Goal: Task Accomplishment & Management: Use online tool/utility

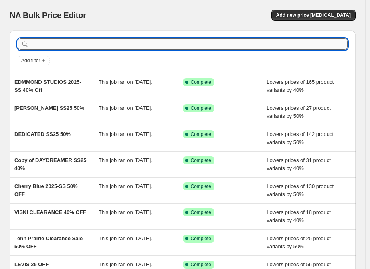
click at [80, 43] on input "text" at bounding box center [188, 43] width 317 height 11
paste input "LES DEUX 2025-SS 25% OFF"
type input "LES DEUX 2025-SS 25% OFF"
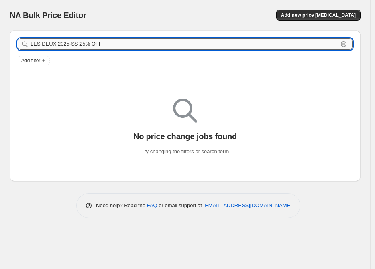
click at [106, 44] on input "LES DEUX 2025-SS 25% OFF" at bounding box center [183, 43] width 307 height 11
click at [67, 43] on input "LES DEUX 2025-SS 25% OFF" at bounding box center [183, 43] width 307 height 11
type input "LES DEUX 2025 SS 25% OFF"
drag, startPoint x: 55, startPoint y: 44, endPoint x: 103, endPoint y: 44, distance: 48.5
click at [103, 44] on input "LES DEUX 2025 SS 25% OFF" at bounding box center [183, 43] width 307 height 11
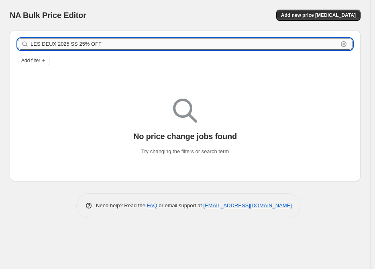
type input "LES DEUX"
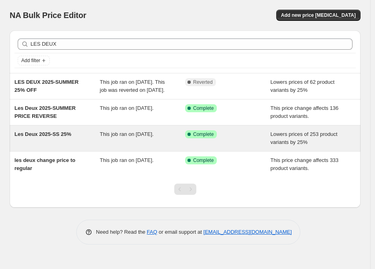
click at [63, 137] on span "Les Deux 2025-SS 25%" at bounding box center [42, 134] width 57 height 6
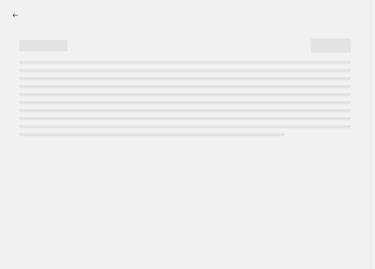
select select "percentage"
select select "vendor"
select select "tag"
select select "product_type"
select select "not_equal"
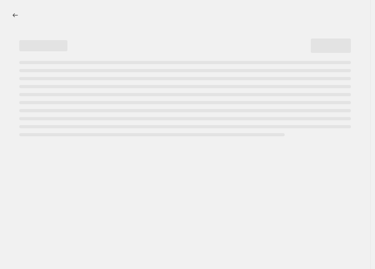
select select "product_type"
select select "not_equal"
select select "product_type"
select select "not_equal"
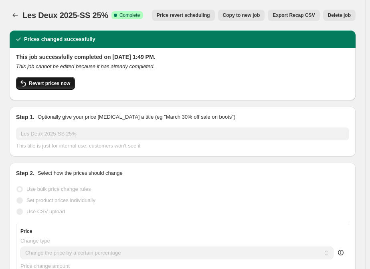
click at [70, 82] on button "Revert prices now" at bounding box center [45, 83] width 59 height 13
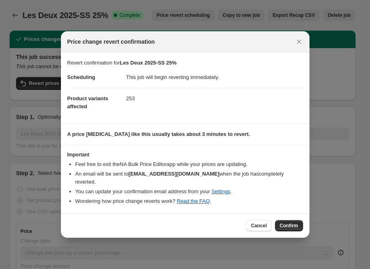
click at [285, 227] on div "Cancel Confirm" at bounding box center [185, 225] width 249 height 24
click at [284, 223] on span "Confirm" at bounding box center [289, 226] width 18 height 6
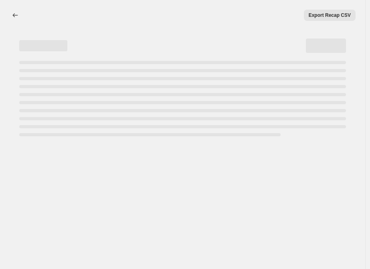
select select "percentage"
select select "vendor"
select select "tag"
select select "product_type"
select select "not_equal"
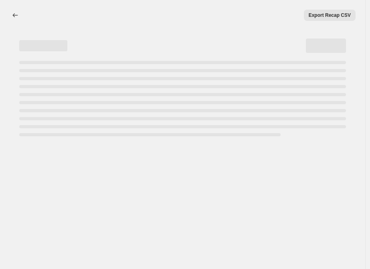
select select "product_type"
select select "not_equal"
select select "product_type"
select select "not_equal"
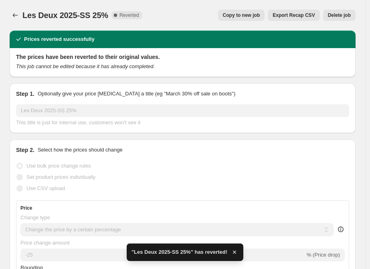
click at [229, 17] on button "Copy to new job" at bounding box center [241, 15] width 47 height 11
select select "percentage"
select select "vendor"
select select "tag"
select select "product_type"
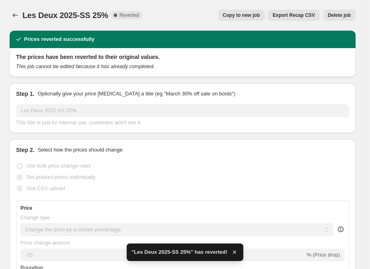
select select "not_equal"
select select "product_type"
select select "not_equal"
select select "product_type"
select select "not_equal"
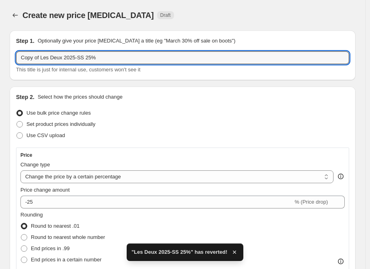
drag, startPoint x: 40, startPoint y: 57, endPoint x: 1, endPoint y: 57, distance: 39.3
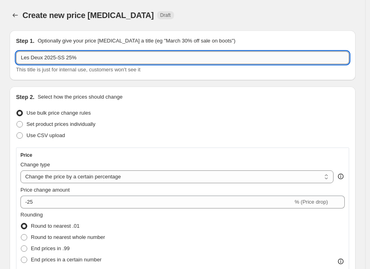
click at [68, 59] on input "Les Deux 2025-SS 25%" at bounding box center [182, 57] width 333 height 13
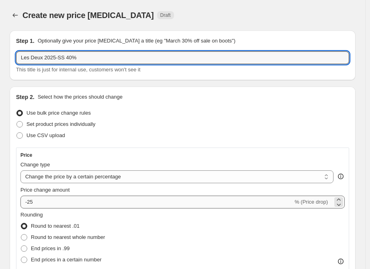
type input "Les Deux 2025-SS 40%"
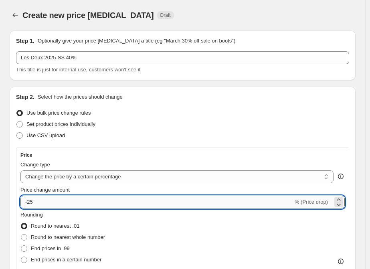
click at [69, 201] on input "-25" at bounding box center [156, 202] width 273 height 13
type input "-2"
click at [122, 227] on div "Rounding Round to nearest .01 Round to nearest whole number End prices in .99 E…" at bounding box center [182, 238] width 324 height 55
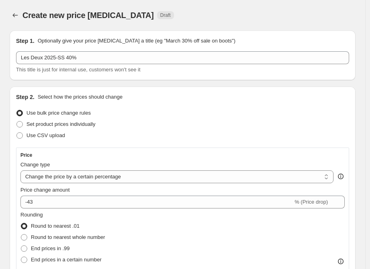
click at [102, 210] on div "Price Change type Change the price to a certain amount Change the price by a ce…" at bounding box center [182, 217] width 324 height 131
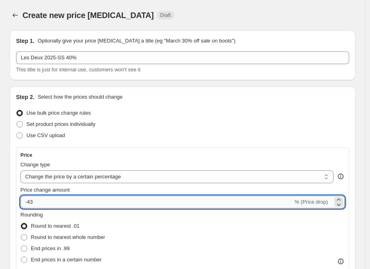
click at [102, 204] on input "-43" at bounding box center [156, 202] width 273 height 13
type input "-40"
click at [122, 223] on div "Rounding Round to nearest .01 Round to nearest whole number End prices in .99 E…" at bounding box center [182, 238] width 324 height 55
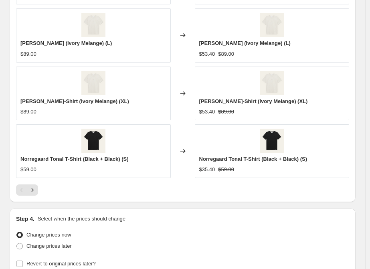
scroll to position [976, 0]
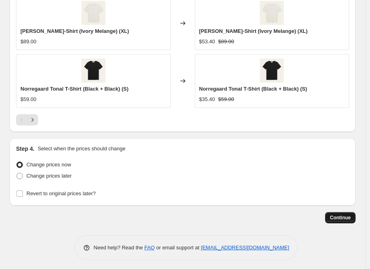
click at [350, 220] on button "Continue" at bounding box center [340, 217] width 30 height 11
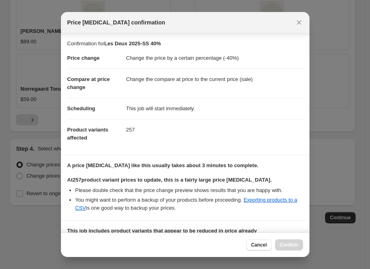
scroll to position [111, 0]
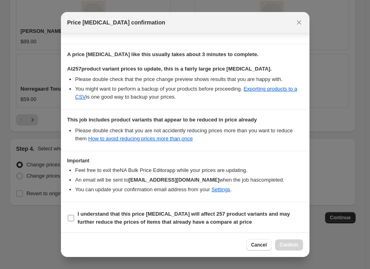
click at [99, 212] on b "I understand that this price change job will affect 257 product variants and ma…" at bounding box center [184, 218] width 213 height 14
click at [74, 215] on input "I understand that this price change job will affect 257 product variants and ma…" at bounding box center [71, 218] width 6 height 6
checkbox input "true"
click at [282, 243] on span "Confirm" at bounding box center [289, 245] width 18 height 6
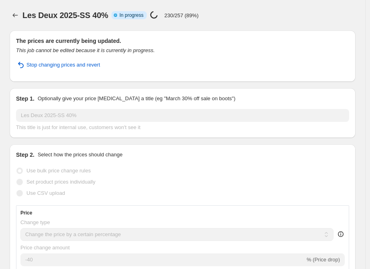
select select "percentage"
select select "vendor"
select select "tag"
select select "product_type"
select select "not_equal"
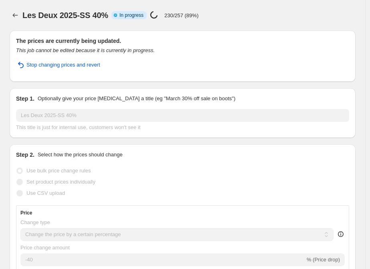
select select "product_type"
select select "not_equal"
select select "product_type"
select select "not_equal"
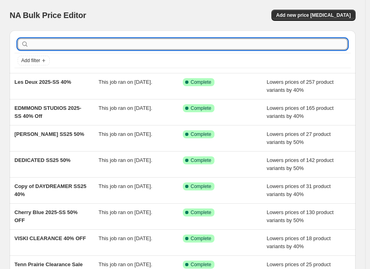
click at [58, 43] on input "text" at bounding box center [188, 43] width 317 height 11
paste input "Lovestitch 2025-SUMMER 25% Off"
type input "Lovestitch 2025-SUMMER 25% Off"
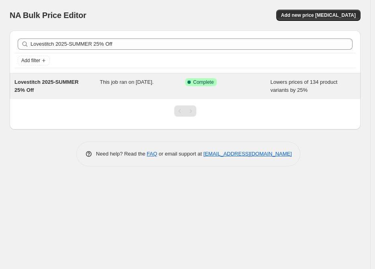
click at [59, 83] on span "Lovestitch 2025-SUMMER 25% Off" at bounding box center [46, 86] width 64 height 14
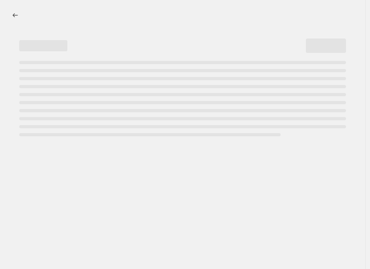
select select "percentage"
select select "vendor"
select select "tag"
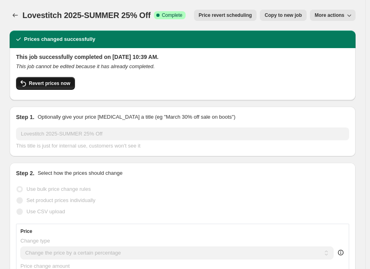
click at [51, 85] on span "Revert prices now" at bounding box center [49, 83] width 41 height 6
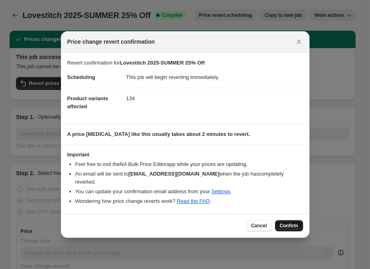
click at [283, 223] on span "Confirm" at bounding box center [289, 226] width 18 height 6
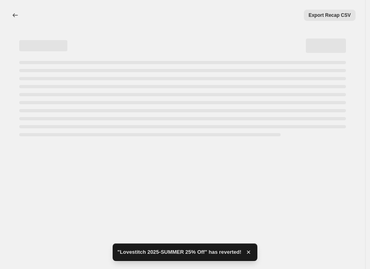
select select "percentage"
select select "vendor"
select select "tag"
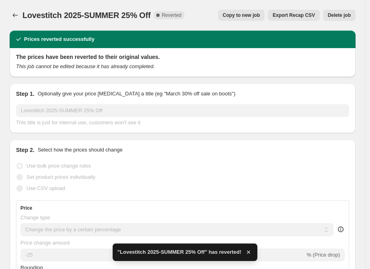
click at [236, 12] on span "Copy to new job" at bounding box center [241, 15] width 37 height 6
select select "percentage"
select select "vendor"
select select "tag"
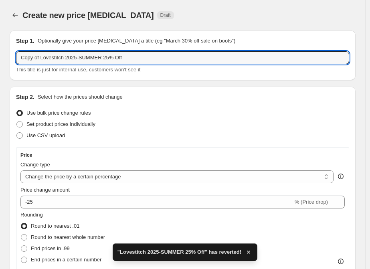
drag, startPoint x: 40, startPoint y: 58, endPoint x: 7, endPoint y: 61, distance: 33.0
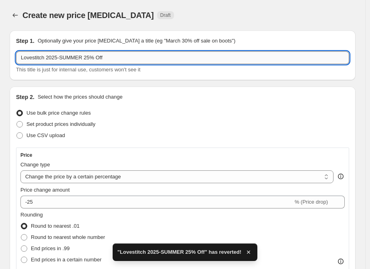
drag, startPoint x: 79, startPoint y: 60, endPoint x: 83, endPoint y: 59, distance: 4.2
click at [83, 59] on input "Lovestitch 2025-SUMMER 25% Off" at bounding box center [182, 57] width 333 height 13
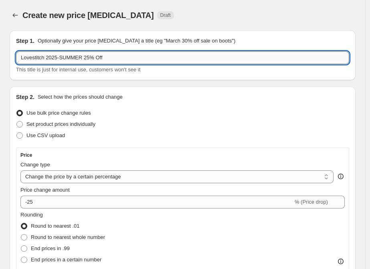
click at [83, 59] on input "Lovestitch 2025-SUMMER 25% Off" at bounding box center [182, 57] width 333 height 13
drag, startPoint x: 82, startPoint y: 57, endPoint x: 86, endPoint y: 56, distance: 4.0
click at [86, 56] on input "Lovestitch 2025-SUMMER 25% Off" at bounding box center [182, 57] width 333 height 13
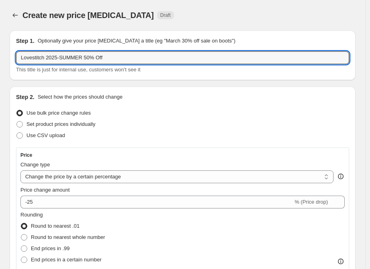
type input "Lovestitch 2025-SUMMER 50% Off"
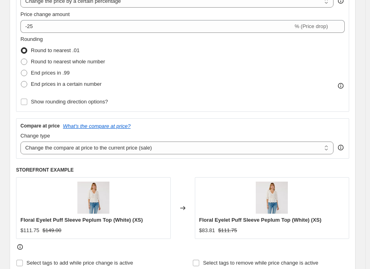
scroll to position [178, 0]
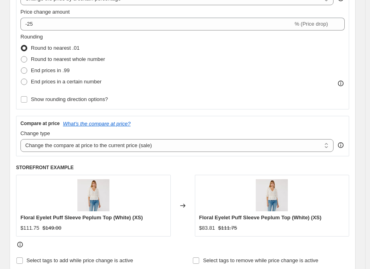
click at [79, 30] on div "Price Change type Change the price to a certain amount Change the price by a ce…" at bounding box center [182, 39] width 324 height 131
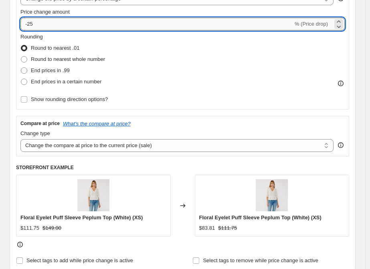
click at [79, 26] on input "-25" at bounding box center [156, 24] width 273 height 13
type input "-2"
type input "-50"
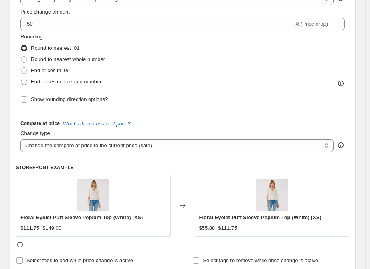
click at [156, 60] on div "Rounding Round to nearest .01 Round to nearest whole number End prices in .99 E…" at bounding box center [182, 60] width 324 height 55
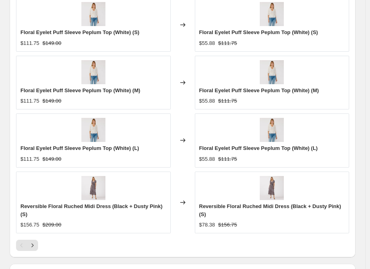
scroll to position [757, 0]
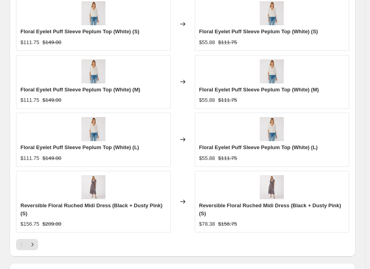
click at [184, 198] on icon at bounding box center [183, 202] width 8 height 8
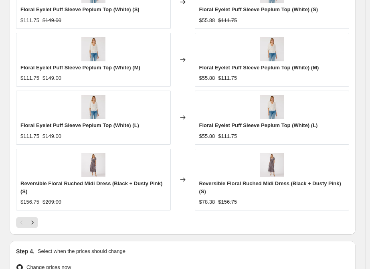
scroll to position [784, 0]
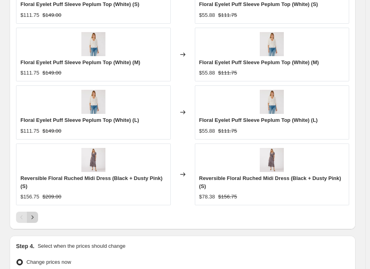
click at [35, 213] on icon "Next" at bounding box center [32, 217] width 8 height 8
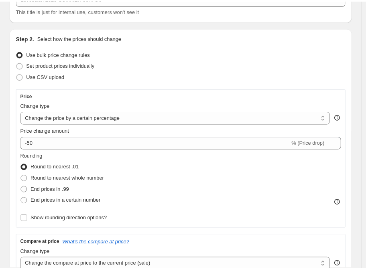
scroll to position [0, 0]
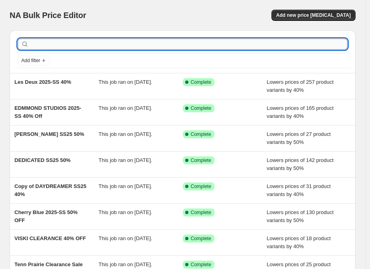
click at [79, 44] on input "text" at bounding box center [188, 43] width 317 height 11
paste input "Lucky Italy 2025-SS 25% Off"
type input "Lucky Italy 2025-SS 25% Off"
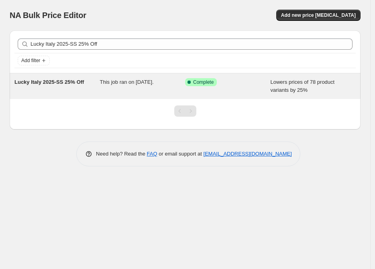
click at [70, 81] on span "Lucky Italy 2025-SS 25% Off" at bounding box center [48, 82] width 69 height 6
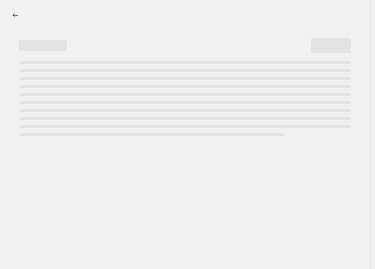
select select "percentage"
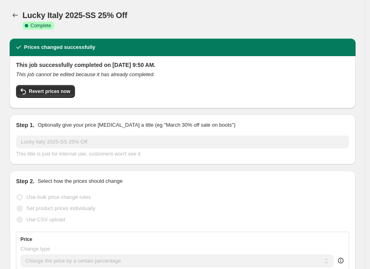
select select "tag"
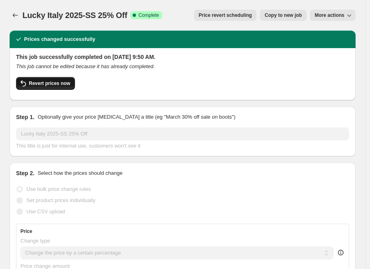
click at [63, 85] on span "Revert prices now" at bounding box center [49, 83] width 41 height 6
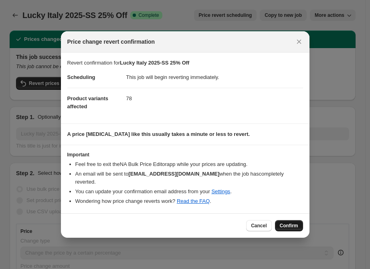
click at [293, 220] on button "Confirm" at bounding box center [289, 225] width 28 height 11
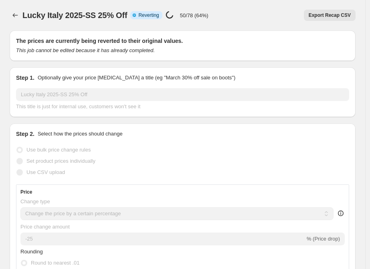
select select "percentage"
select select "tag"
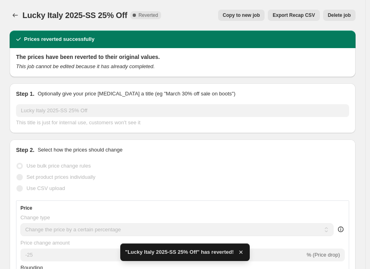
click at [233, 15] on span "Copy to new job" at bounding box center [241, 15] width 37 height 6
select select "percentage"
select select "tag"
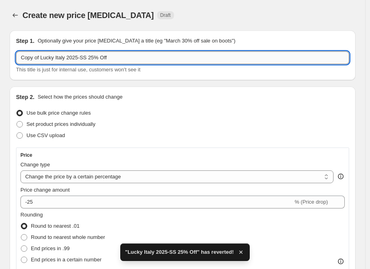
drag, startPoint x: 86, startPoint y: 59, endPoint x: 91, endPoint y: 59, distance: 4.4
click at [91, 59] on input "Copy of Lucky Italy 2025-SS 25% Off" at bounding box center [182, 57] width 333 height 13
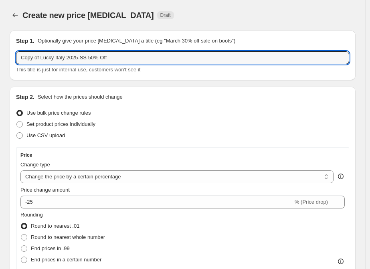
drag, startPoint x: 40, startPoint y: 55, endPoint x: -7, endPoint y: 61, distance: 47.4
click at [0, 61] on html "Home Settings Plans Skip to content Create new price change job. This page is r…" at bounding box center [185, 134] width 370 height 269
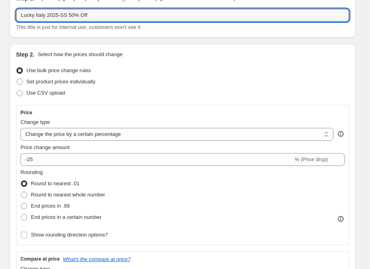
scroll to position [45, 0]
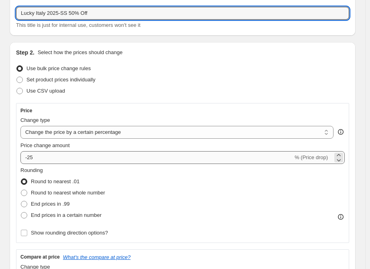
type input "Lucky Italy 2025-SS 50% Off"
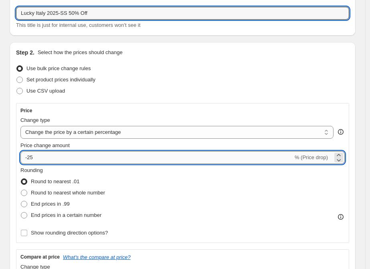
click at [66, 157] on input "-25" at bounding box center [156, 157] width 273 height 13
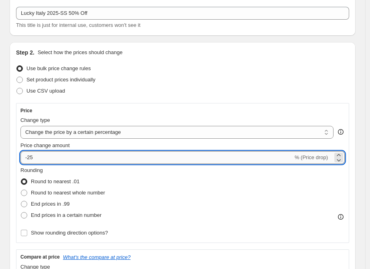
type input "-2"
type input "-50"
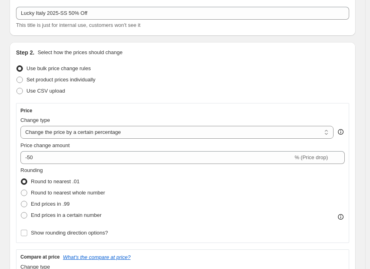
click at [100, 144] on div "Price change amount" at bounding box center [182, 146] width 324 height 8
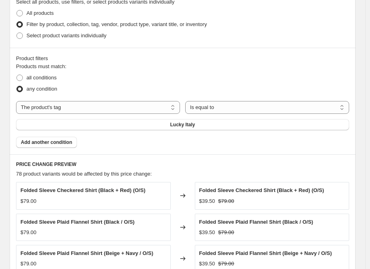
scroll to position [579, 0]
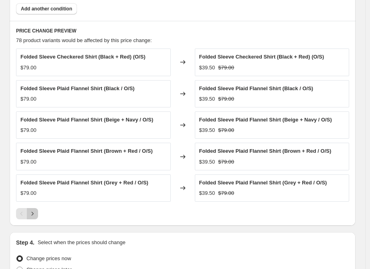
click at [33, 213] on icon "Next" at bounding box center [32, 214] width 8 height 8
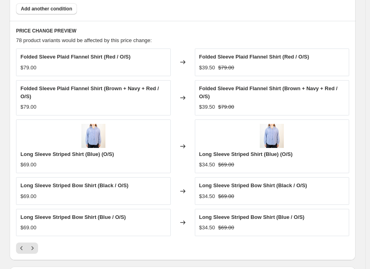
scroll to position [624, 0]
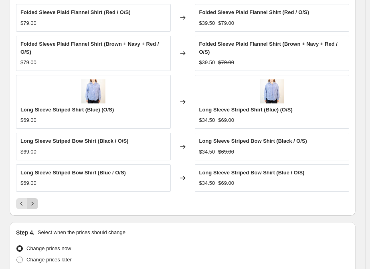
click at [34, 202] on icon "Next" at bounding box center [32, 204] width 8 height 8
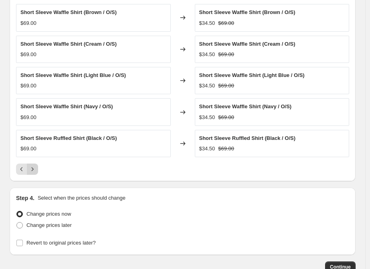
click at [33, 164] on button "Next" at bounding box center [32, 169] width 11 height 11
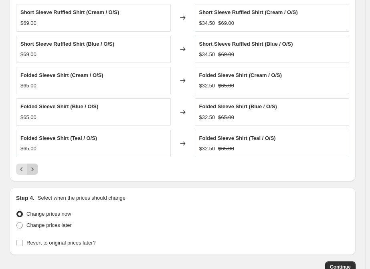
click at [37, 168] on button "Next" at bounding box center [32, 169] width 11 height 11
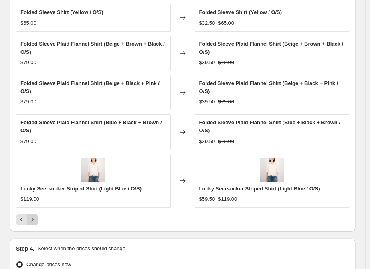
click at [35, 216] on icon "Next" at bounding box center [32, 220] width 8 height 8
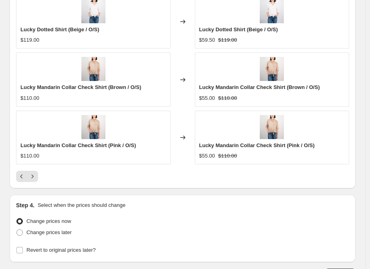
scroll to position [792, 0]
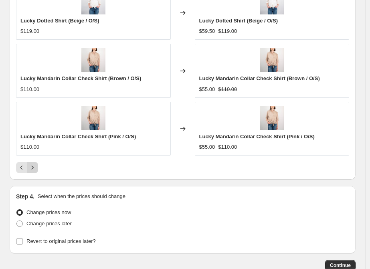
click at [33, 166] on icon "Next" at bounding box center [33, 168] width 2 height 4
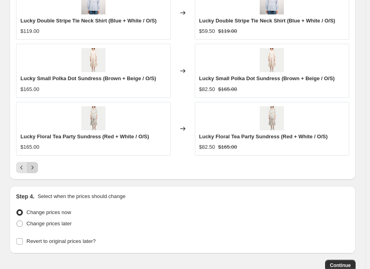
click at [33, 166] on icon "Next" at bounding box center [33, 168] width 2 height 4
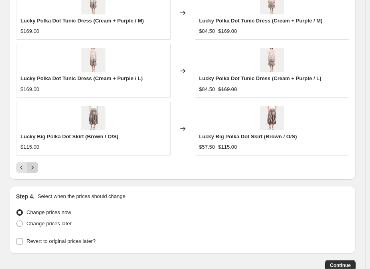
click at [33, 166] on icon "Next" at bounding box center [33, 168] width 2 height 4
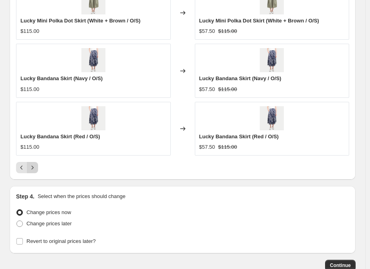
click at [33, 166] on icon "Next" at bounding box center [33, 168] width 2 height 4
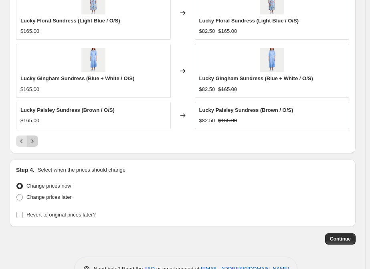
click at [33, 140] on icon "Next" at bounding box center [32, 141] width 8 height 8
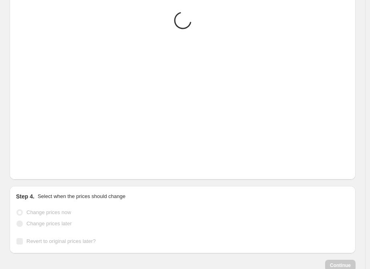
scroll to position [787, 0]
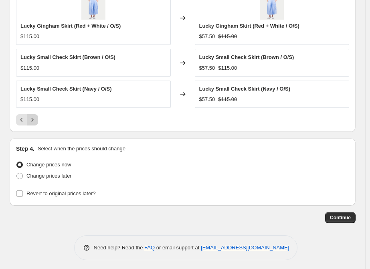
click at [32, 120] on icon "Next" at bounding box center [32, 120] width 8 height 8
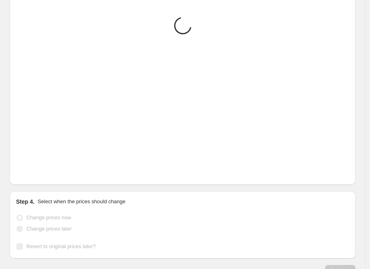
scroll to position [752, 0]
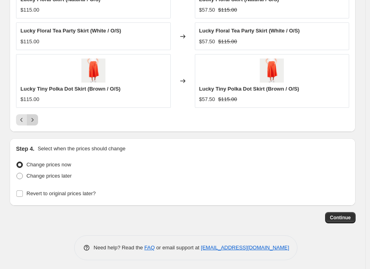
click at [34, 119] on icon "Next" at bounding box center [32, 120] width 8 height 8
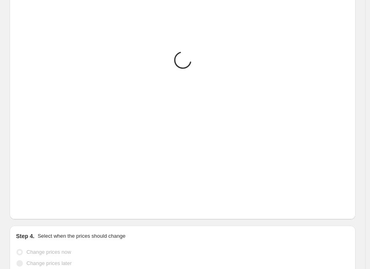
scroll to position [787, 0]
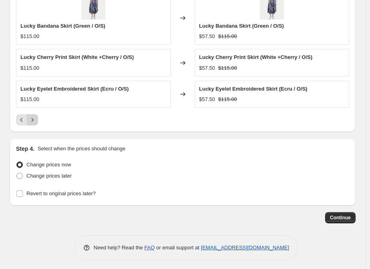
click at [34, 119] on icon "Next" at bounding box center [32, 120] width 8 height 8
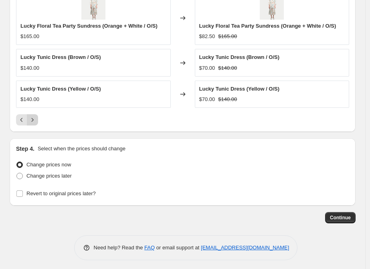
click at [34, 119] on icon "Next" at bounding box center [32, 120] width 8 height 8
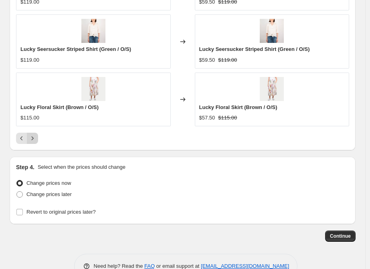
scroll to position [726, 0]
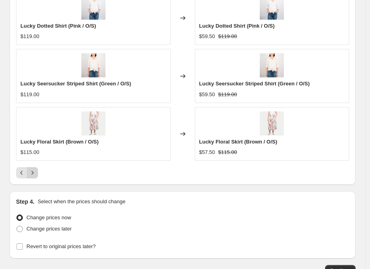
click at [31, 169] on icon "Next" at bounding box center [32, 173] width 8 height 8
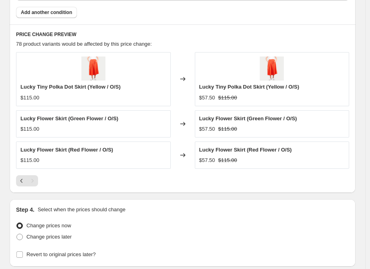
scroll to position [672, 0]
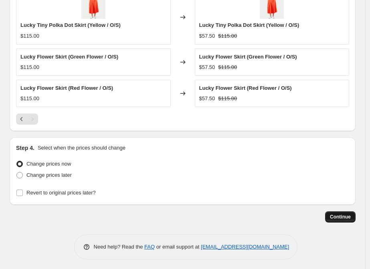
click at [356, 215] on button "Continue" at bounding box center [340, 216] width 30 height 11
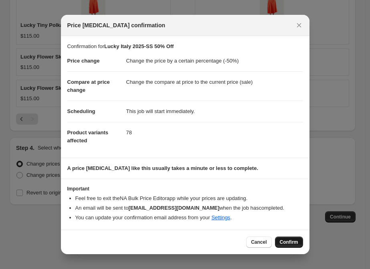
click at [282, 237] on button "Confirm" at bounding box center [289, 242] width 28 height 11
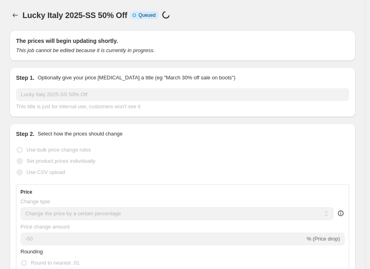
scroll to position [672, 0]
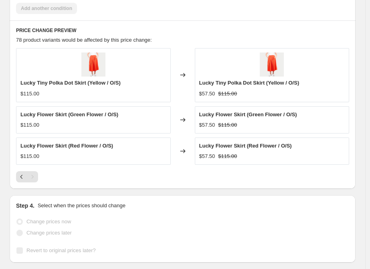
select select "percentage"
select select "tag"
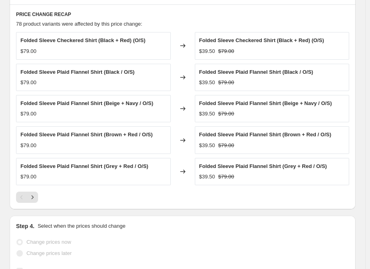
scroll to position [0, 0]
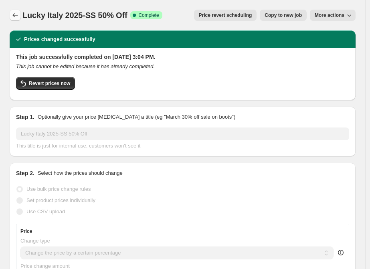
click at [16, 17] on icon "Price change jobs" at bounding box center [15, 15] width 8 height 8
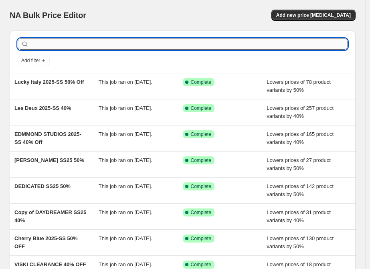
click at [113, 49] on input "text" at bounding box center [188, 43] width 317 height 11
paste input "Meo Meli 2025-SUMMER 25% Off"
type input "Meo Meli 2025-SUMMER 25% Off"
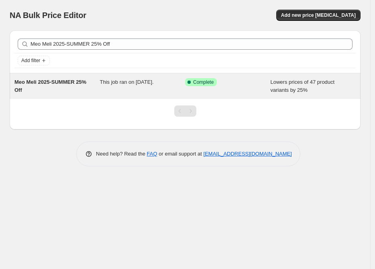
click at [55, 82] on span "Meo Meli 2025-SUMMER 25% Off" at bounding box center [50, 86] width 72 height 14
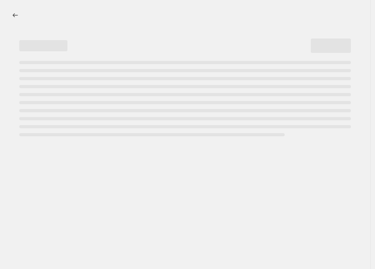
select select "percentage"
select select "vendor"
select select "tag"
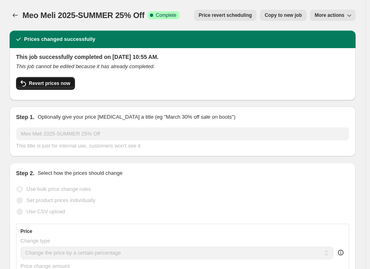
click at [65, 84] on span "Revert prices now" at bounding box center [49, 83] width 41 height 6
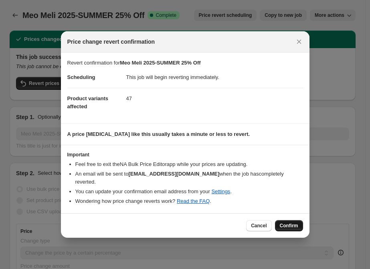
click at [290, 223] on span "Confirm" at bounding box center [289, 226] width 18 height 6
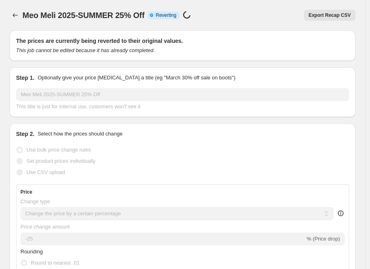
select select "percentage"
select select "vendor"
select select "tag"
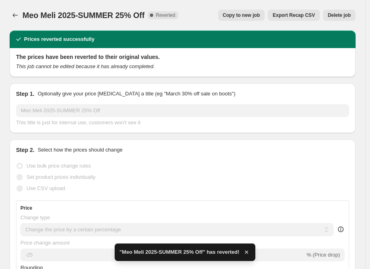
click at [244, 16] on span "Copy to new job" at bounding box center [241, 15] width 37 height 6
select select "percentage"
select select "vendor"
select select "tag"
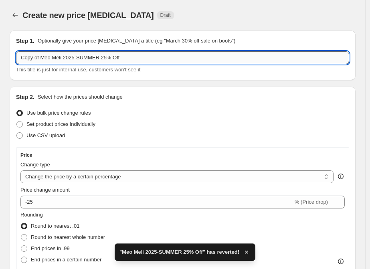
drag, startPoint x: 99, startPoint y: 57, endPoint x: 104, endPoint y: 58, distance: 5.3
click at [104, 58] on input "Copy of Meo Meli 2025-SUMMER 25% Off" at bounding box center [182, 57] width 333 height 13
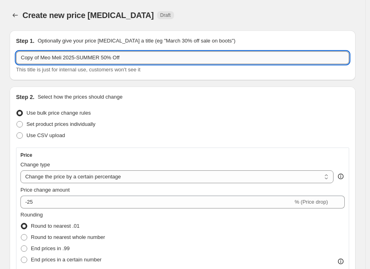
drag, startPoint x: 39, startPoint y: 59, endPoint x: 17, endPoint y: 55, distance: 22.3
click at [15, 55] on div "Step 1. Optionally give your price change job a title (eg "March 30% off sale o…" at bounding box center [183, 55] width 346 height 50
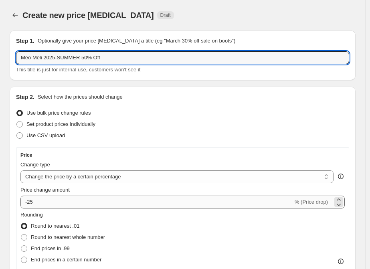
type input "Meo Meli 2025-SUMMER 50% Off"
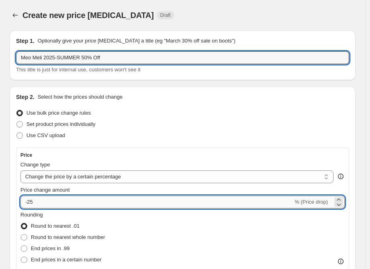
click at [98, 200] on input "-25" at bounding box center [156, 202] width 273 height 13
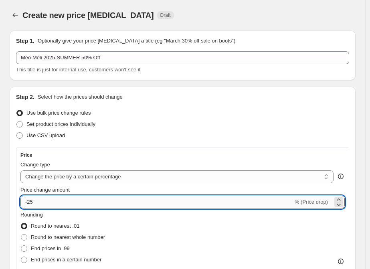
type input "-2"
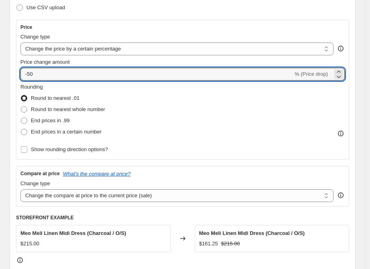
scroll to position [134, 0]
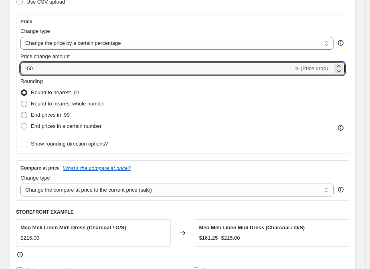
type input "-50"
click at [175, 136] on div "Rounding Round to nearest .01 Round to nearest whole number End prices in .99 E…" at bounding box center [182, 113] width 324 height 72
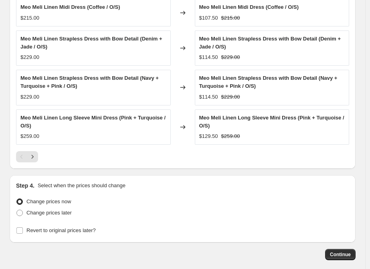
scroll to position [713, 0]
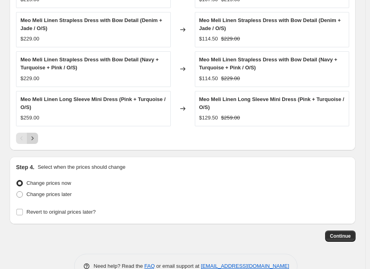
click at [35, 136] on icon "Next" at bounding box center [32, 138] width 8 height 8
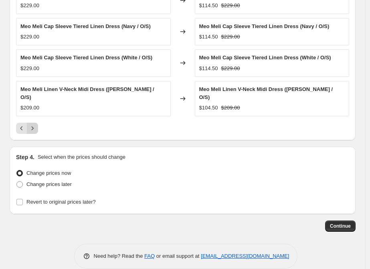
click at [37, 123] on button "Next" at bounding box center [32, 128] width 11 height 11
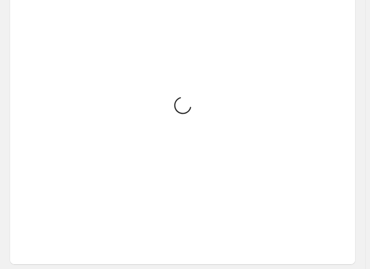
scroll to position [707, 0]
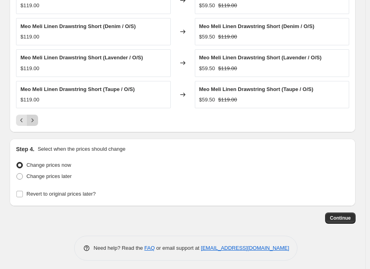
click at [37, 119] on button "Next" at bounding box center [32, 120] width 11 height 11
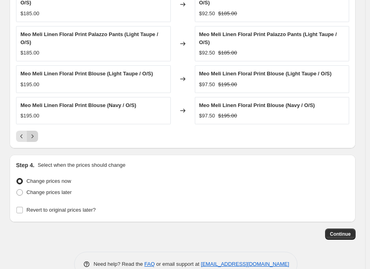
click at [35, 131] on button "Next" at bounding box center [32, 136] width 11 height 11
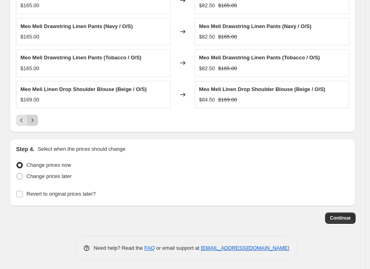
click at [35, 120] on icon "Next" at bounding box center [32, 120] width 8 height 8
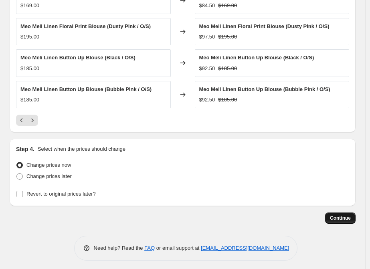
click at [334, 218] on button "Continue" at bounding box center [340, 218] width 30 height 11
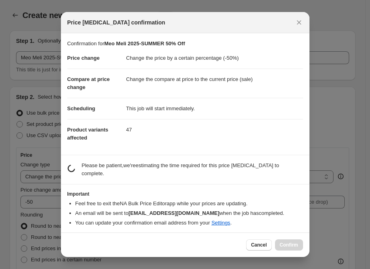
scroll to position [0, 0]
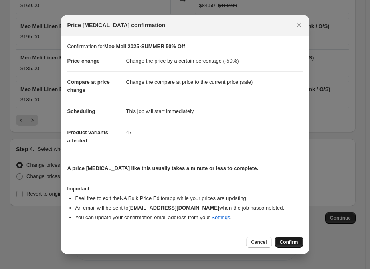
click at [285, 237] on button "Confirm" at bounding box center [289, 242] width 28 height 11
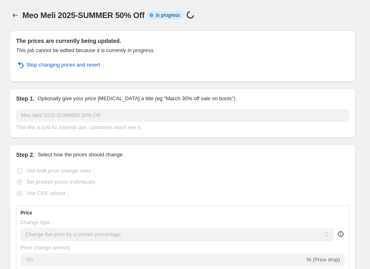
select select "percentage"
select select "vendor"
select select "tag"
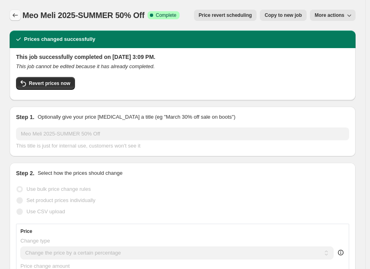
click at [18, 16] on icon "Price change jobs" at bounding box center [15, 15] width 8 height 8
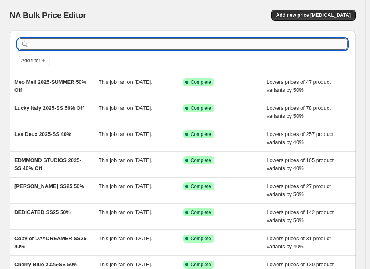
click at [89, 46] on input "text" at bounding box center [188, 43] width 317 height 11
paste input "Miss Love 2025-SS 25% Off"
type input "Miss Love 2025-SS 25% Off"
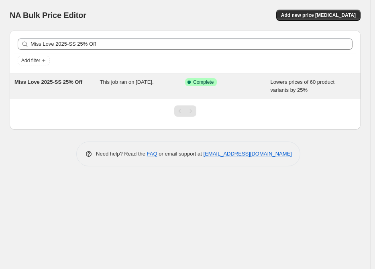
click at [68, 81] on span "Miss Love 2025-SS 25% Off" at bounding box center [48, 82] width 68 height 6
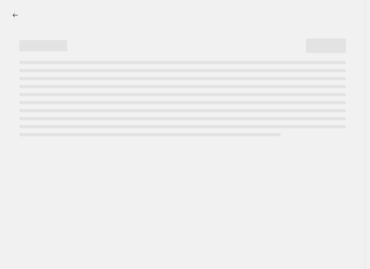
select select "percentage"
select select "vendor"
select select "tag"
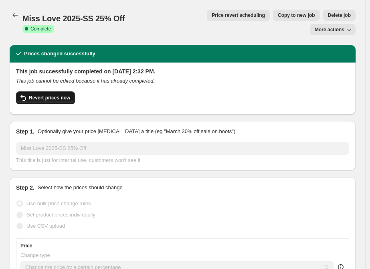
click at [50, 95] on span "Revert prices now" at bounding box center [49, 98] width 41 height 6
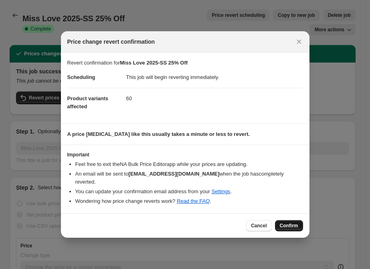
click at [281, 220] on button "Confirm" at bounding box center [289, 225] width 28 height 11
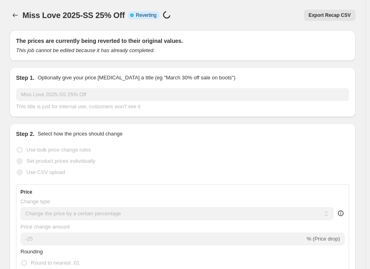
select select "percentage"
select select "vendor"
select select "tag"
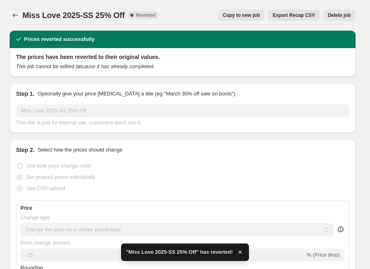
click at [231, 12] on button "Copy to new job" at bounding box center [241, 15] width 47 height 11
select select "percentage"
select select "vendor"
select select "tag"
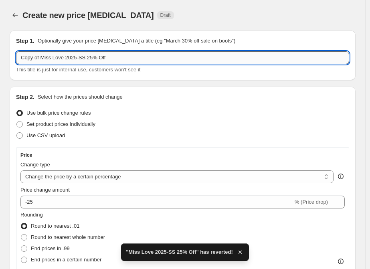
drag, startPoint x: 84, startPoint y: 60, endPoint x: 93, endPoint y: 60, distance: 8.8
click at [93, 60] on input "Copy of Miss Love 2025-SS 25% Off" at bounding box center [182, 57] width 333 height 13
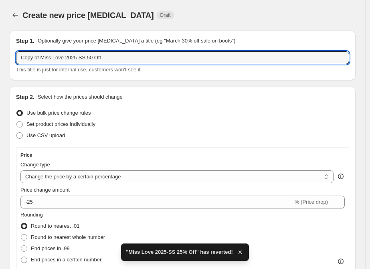
drag, startPoint x: 40, startPoint y: 60, endPoint x: 9, endPoint y: 57, distance: 31.8
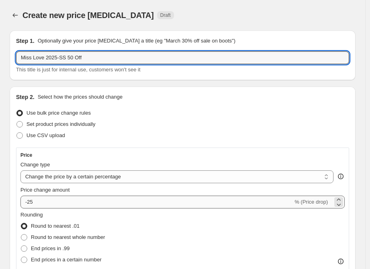
type input "Miss Love 2025-SS 50 Off"
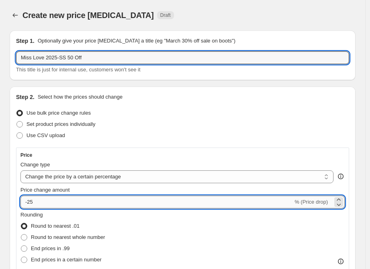
click at [48, 205] on input "-25" at bounding box center [156, 202] width 273 height 13
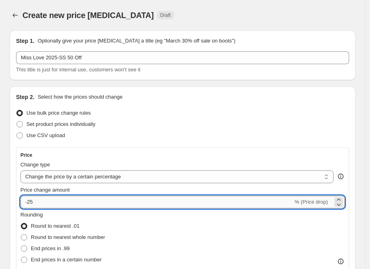
type input "-2"
type input "-50"
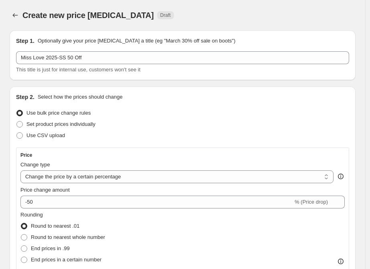
click at [251, 132] on div "Use CSV upload" at bounding box center [182, 135] width 333 height 11
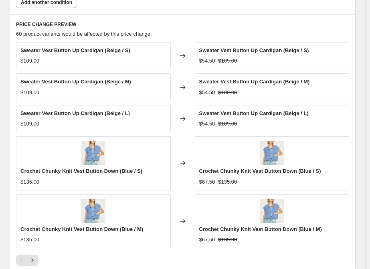
scroll to position [668, 0]
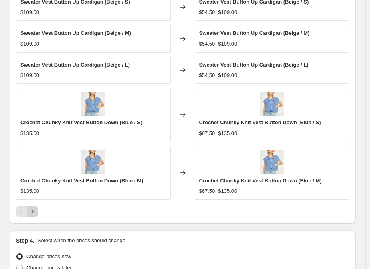
click at [32, 210] on icon "Next" at bounding box center [32, 212] width 8 height 8
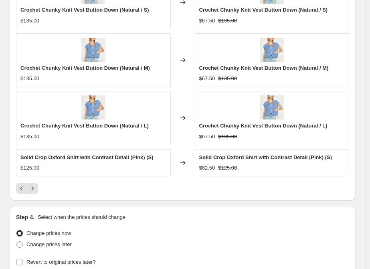
scroll to position [792, 0]
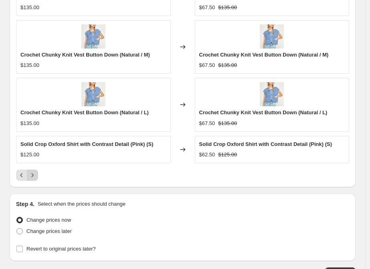
click at [36, 176] on button "Next" at bounding box center [32, 175] width 11 height 11
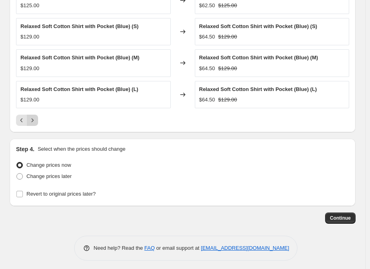
click at [35, 116] on icon "Next" at bounding box center [32, 120] width 8 height 8
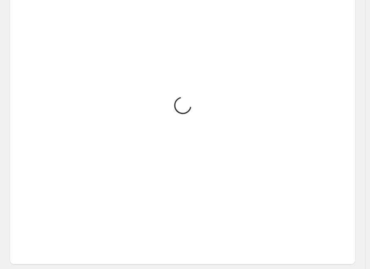
scroll to position [707, 0]
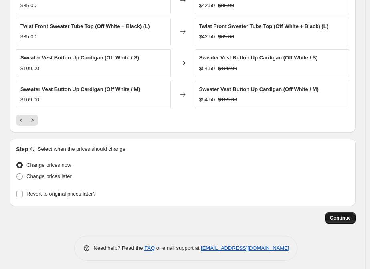
click at [343, 215] on span "Continue" at bounding box center [340, 218] width 21 height 6
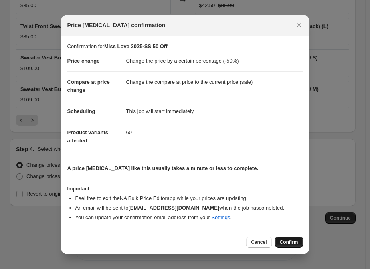
click at [280, 242] on span "Confirm" at bounding box center [289, 242] width 18 height 6
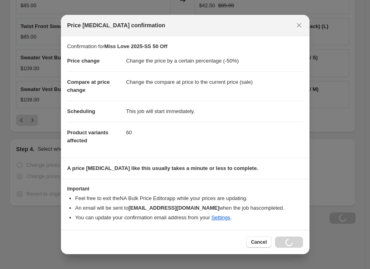
scroll to position [707, 0]
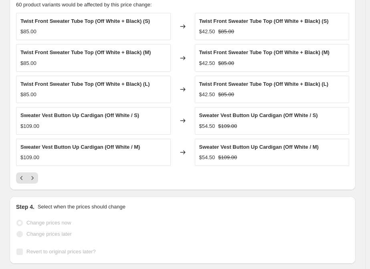
select select "percentage"
select select "vendor"
select select "tag"
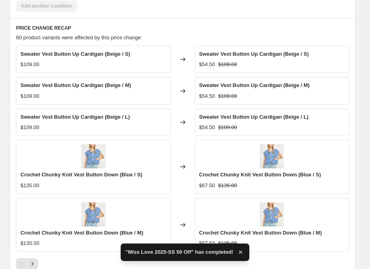
scroll to position [0, 0]
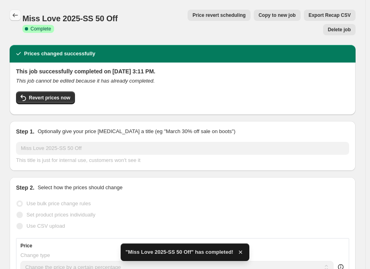
click at [14, 16] on icon "Price change jobs" at bounding box center [15, 15] width 8 height 8
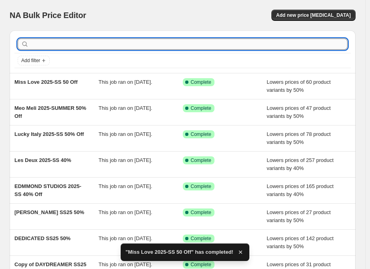
click at [89, 45] on input "text" at bounding box center [188, 43] width 317 height 11
paste input "NATION 2025-SS 25% Off"
type input "NATION 2025-SS 25% Off"
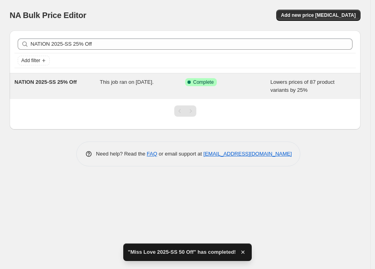
click at [61, 80] on span "NATION 2025-SS 25% Off" at bounding box center [45, 82] width 62 height 6
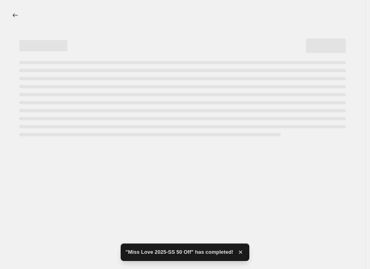
select select "percentage"
select select "vendor"
select select "tag"
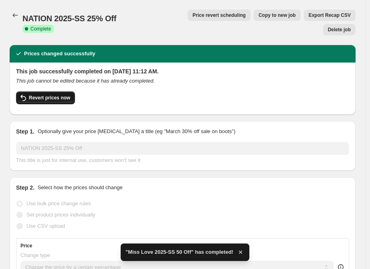
click at [53, 95] on span "Revert prices now" at bounding box center [49, 98] width 41 height 6
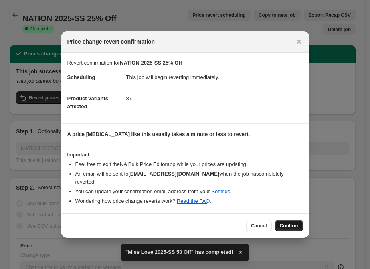
click at [282, 223] on span "Confirm" at bounding box center [289, 226] width 18 height 6
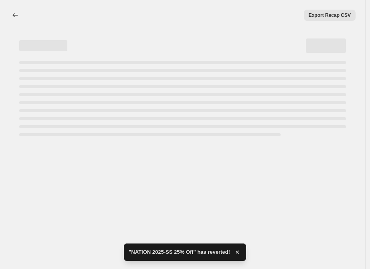
select select "percentage"
select select "vendor"
select select "tag"
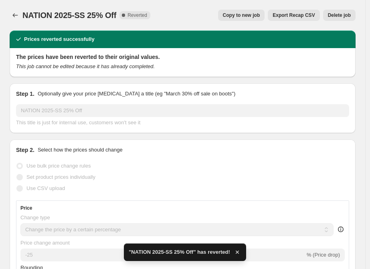
click at [257, 16] on span "Copy to new job" at bounding box center [241, 15] width 37 height 6
select select "percentage"
select select "vendor"
select select "tag"
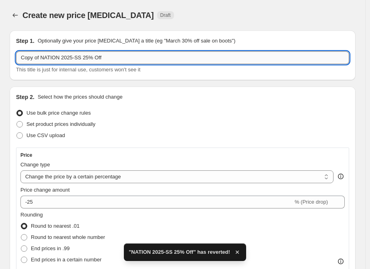
click at [85, 59] on input "Copy of NATION 2025-SS 25% Off" at bounding box center [182, 57] width 333 height 13
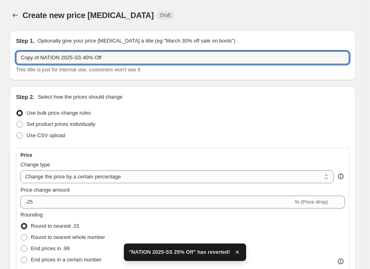
drag, startPoint x: 41, startPoint y: 55, endPoint x: -12, endPoint y: 65, distance: 54.1
click at [0, 65] on html "Home Settings Plans Skip to content Create new price change job. This page is r…" at bounding box center [185, 134] width 370 height 269
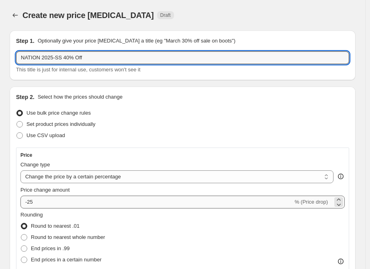
type input "NATION 2025-SS 40% Off"
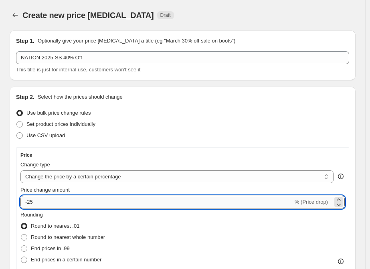
click at [70, 203] on input "-25" at bounding box center [156, 202] width 273 height 13
type input "-2"
type input "-40"
click at [13, 205] on div "Step 2. Select how the prices should change Use bulk price change rules Set pro…" at bounding box center [183, 269] width 346 height 364
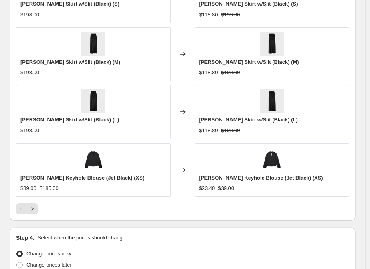
scroll to position [873, 0]
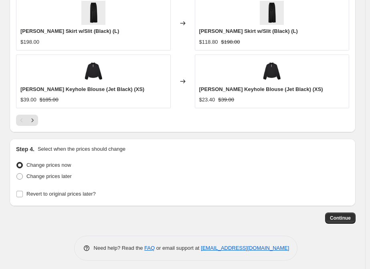
click at [77, 87] on span "Rosalie Keyhole Blouse (Jet Black) (XS)" at bounding box center [82, 89] width 124 height 6
copy span "Rosalie Keyhole Blouse (Jet Black) (XS)"
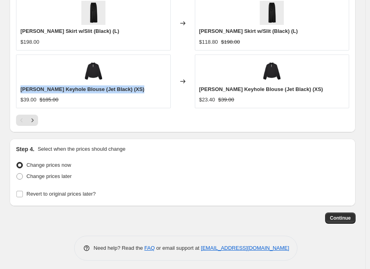
scroll to position [829, 0]
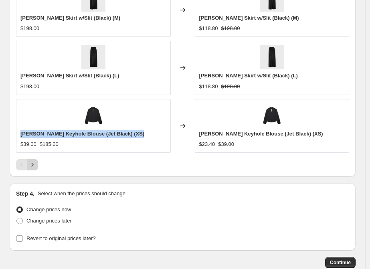
click at [35, 161] on icon "Next" at bounding box center [32, 165] width 8 height 8
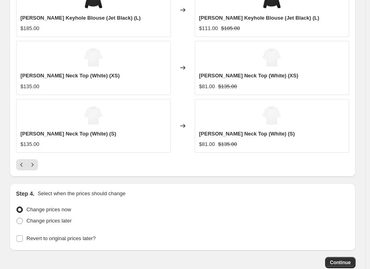
scroll to position [784, 0]
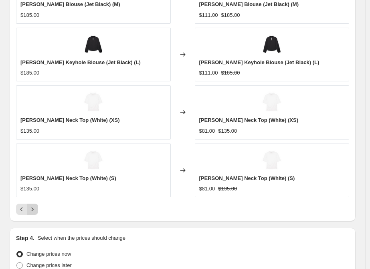
click at [34, 205] on icon "Next" at bounding box center [32, 209] width 8 height 8
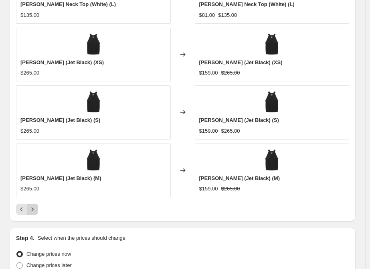
click at [34, 205] on icon "Next" at bounding box center [32, 209] width 8 height 8
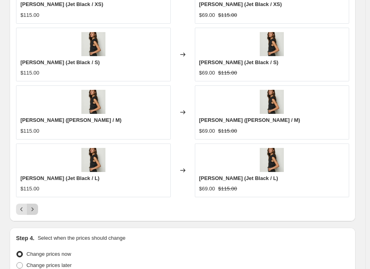
click at [34, 205] on icon "Next" at bounding box center [32, 209] width 8 height 8
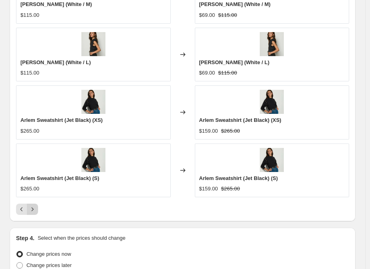
click at [34, 205] on icon "Next" at bounding box center [32, 209] width 8 height 8
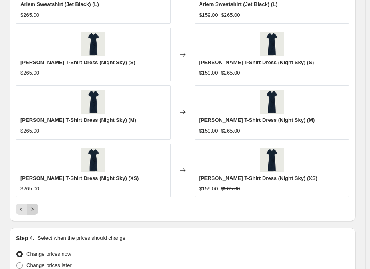
click at [34, 205] on icon "Next" at bounding box center [32, 209] width 8 height 8
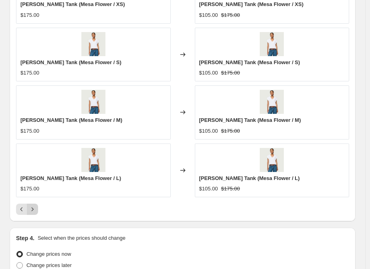
click at [34, 205] on icon "Next" at bounding box center [32, 209] width 8 height 8
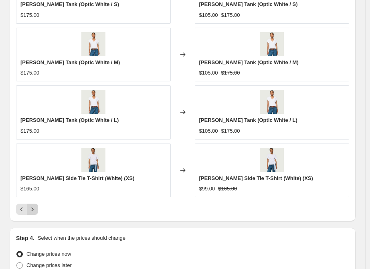
click at [34, 205] on icon "Next" at bounding box center [32, 209] width 8 height 8
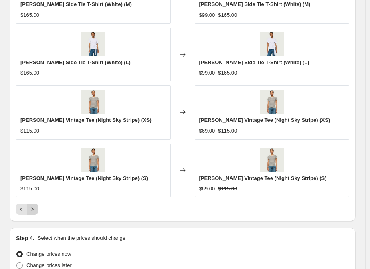
click at [34, 205] on icon "Next" at bounding box center [32, 209] width 8 height 8
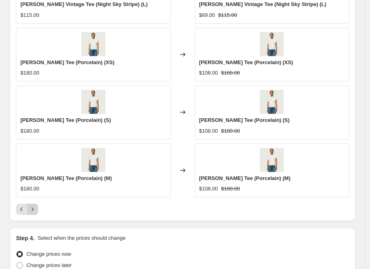
click at [34, 205] on icon "Next" at bounding box center [32, 209] width 8 height 8
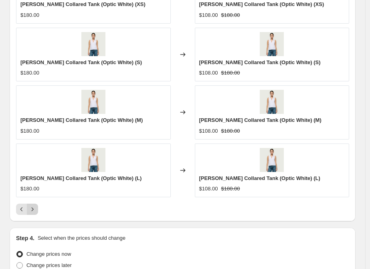
click at [34, 205] on icon "Next" at bounding box center [32, 209] width 8 height 8
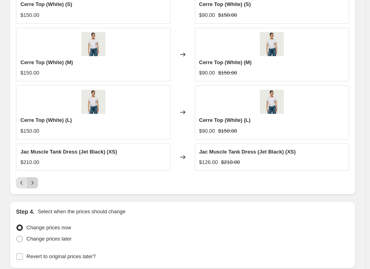
click at [32, 179] on icon "Next" at bounding box center [32, 183] width 8 height 8
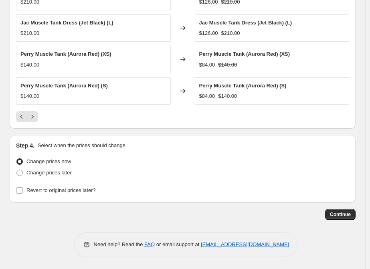
scroll to position [707, 0]
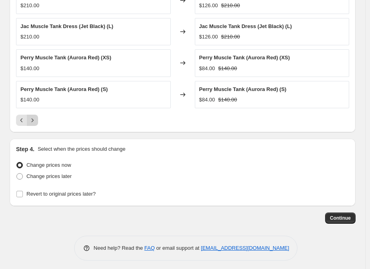
click at [31, 116] on icon "Next" at bounding box center [32, 120] width 8 height 8
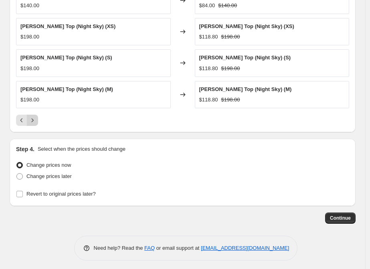
click at [31, 118] on icon "Next" at bounding box center [32, 120] width 8 height 8
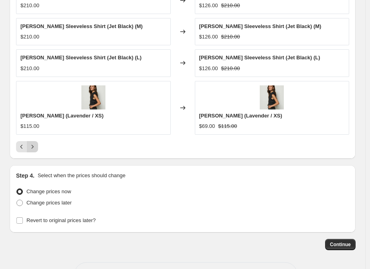
click at [33, 143] on icon "Next" at bounding box center [32, 147] width 8 height 8
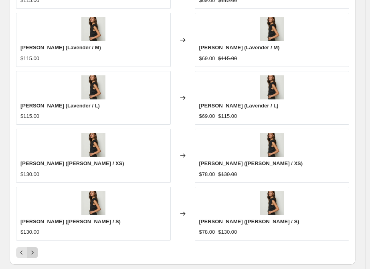
click at [36, 247] on button "Next" at bounding box center [32, 252] width 11 height 11
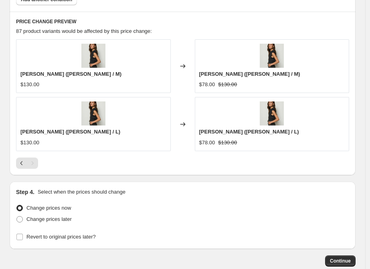
scroll to position [701, 0]
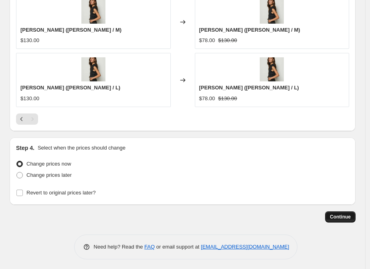
click at [351, 215] on span "Continue" at bounding box center [340, 217] width 21 height 6
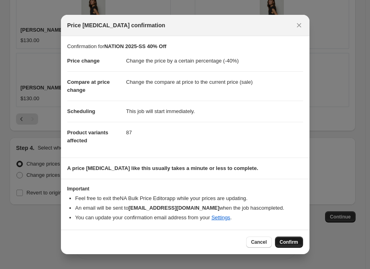
click at [288, 240] on span "Confirm" at bounding box center [289, 242] width 18 height 6
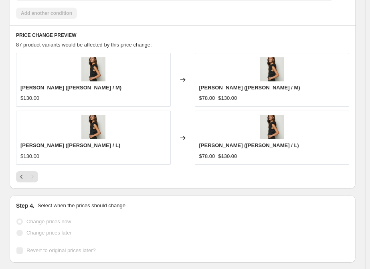
scroll to position [722, 0]
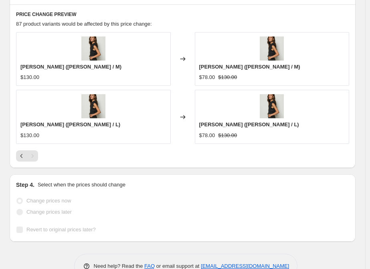
select select "percentage"
select select "vendor"
select select "tag"
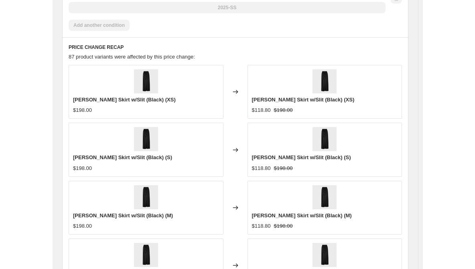
scroll to position [0, 0]
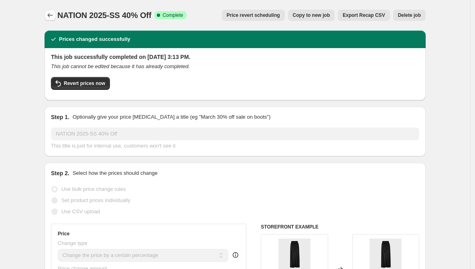
click at [51, 14] on icon "Price change jobs" at bounding box center [50, 15] width 8 height 8
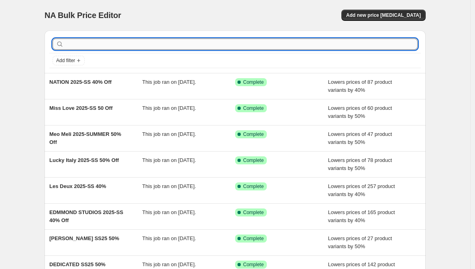
click at [100, 48] on input "text" at bounding box center [241, 43] width 352 height 11
paste input "Olivaceous 2025-SS 25% Off"
type input "Olivaceous 2025-SS 25% Off"
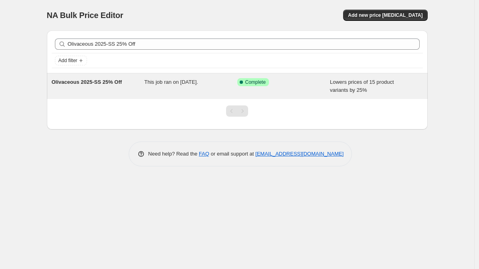
click at [103, 83] on span "Olivaceous 2025-SS 25% Off" at bounding box center [87, 82] width 71 height 6
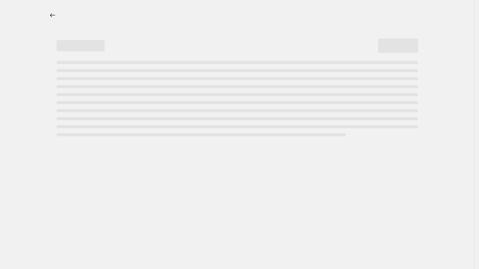
select select "percentage"
select select "vendor"
select select "tag"
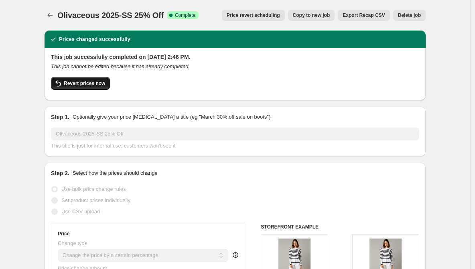
click at [74, 83] on span "Revert prices now" at bounding box center [84, 83] width 41 height 6
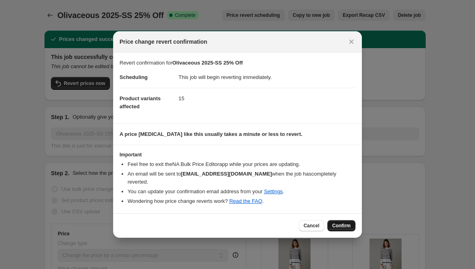
click at [343, 225] on button "Confirm" at bounding box center [341, 225] width 28 height 11
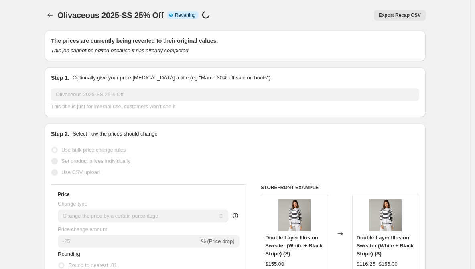
select select "percentage"
select select "vendor"
select select "tag"
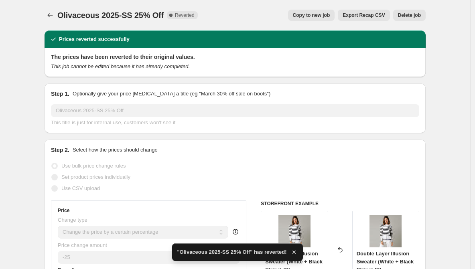
click at [317, 14] on span "Copy to new job" at bounding box center [311, 15] width 37 height 6
select select "percentage"
select select "vendor"
select select "tag"
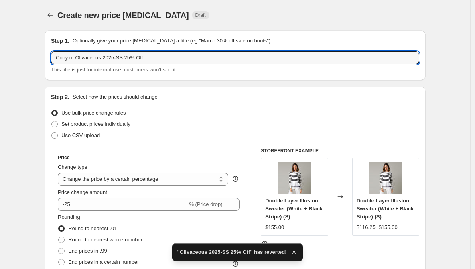
drag, startPoint x: 77, startPoint y: 57, endPoint x: -11, endPoint y: 56, distance: 87.8
click at [0, 56] on html "Home Settings Plans Skip to content Create new price change job. This page is r…" at bounding box center [237, 134] width 475 height 269
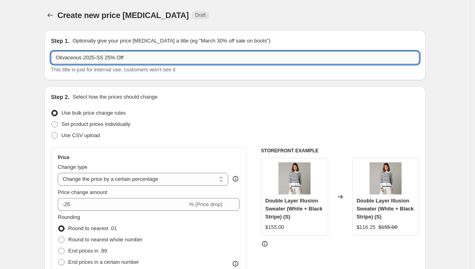
click at [111, 57] on input "Olivaceous 2025-SS 25% Off" at bounding box center [235, 57] width 368 height 13
type input "Olivaceous 2025-SS 50% Off"
click at [180, 75] on div "Step 1. Optionally give your price change job a title (eg "March 30% off sale o…" at bounding box center [235, 55] width 381 height 50
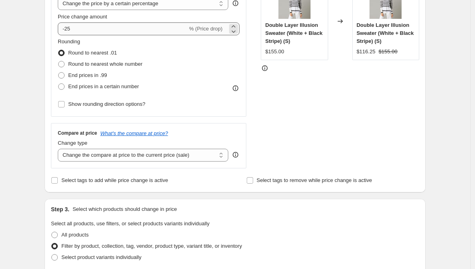
scroll to position [134, 0]
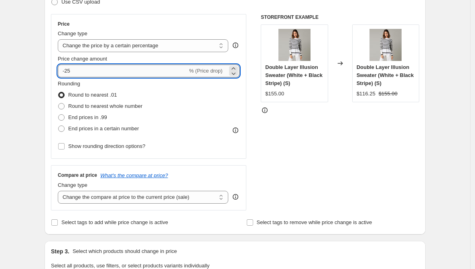
click at [119, 70] on input "-25" at bounding box center [123, 71] width 130 height 13
type input "-2"
type input "-50"
click at [206, 97] on div "Rounding Round to nearest .01 Round to nearest whole number End prices in .99 E…" at bounding box center [149, 107] width 182 height 55
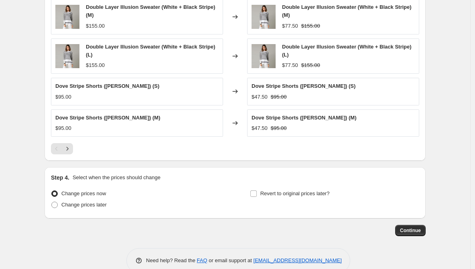
scroll to position [624, 0]
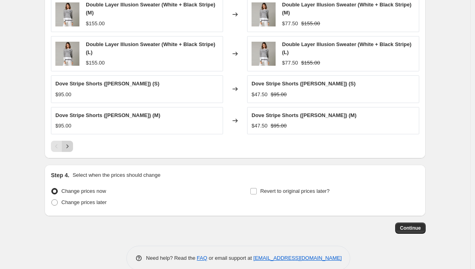
click at [71, 144] on icon "Next" at bounding box center [67, 146] width 8 height 8
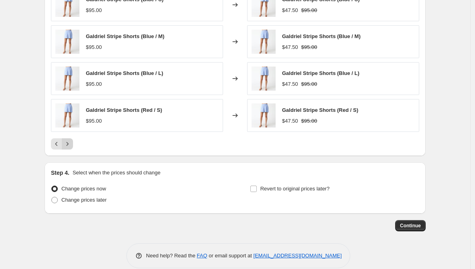
click at [71, 144] on icon "Next" at bounding box center [67, 144] width 8 height 8
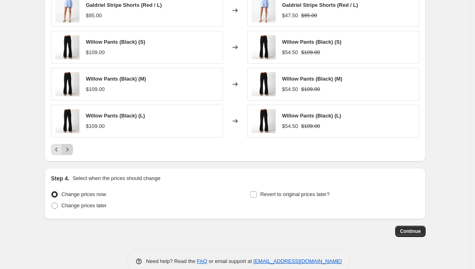
click at [72, 144] on div "Pagination" at bounding box center [67, 149] width 11 height 11
click at [374, 228] on span "Continue" at bounding box center [410, 231] width 21 height 6
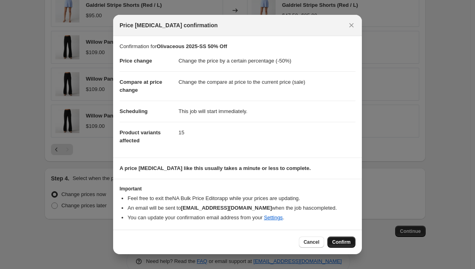
click at [342, 239] on span "Confirm" at bounding box center [341, 242] width 18 height 6
type input "Olivaceous 2025-SS 50% Off"
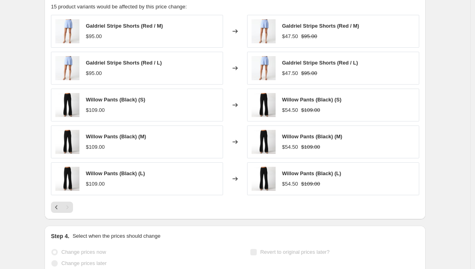
select select "percentage"
select select "vendor"
select select "tag"
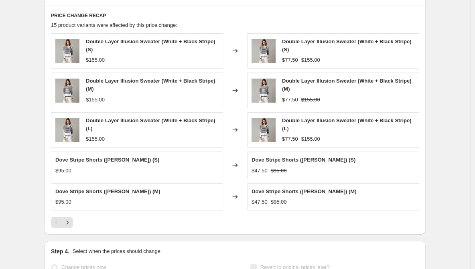
scroll to position [0, 0]
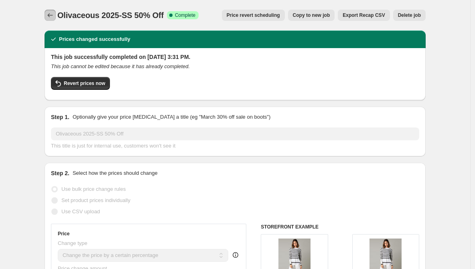
click at [51, 18] on icon "Price change jobs" at bounding box center [50, 15] width 8 height 8
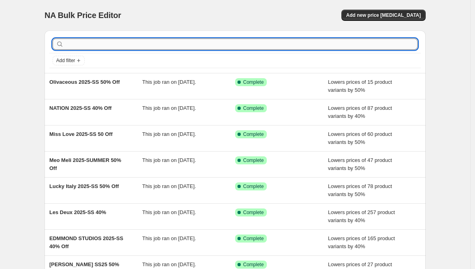
click at [128, 44] on input "text" at bounding box center [241, 43] width 352 height 11
paste input "OUTCLASS SS25 30% OFF"
type input "OUTCLASS SS25 30% OFF"
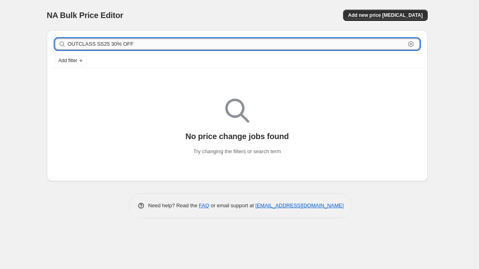
drag, startPoint x: 92, startPoint y: 46, endPoint x: 146, endPoint y: 45, distance: 53.3
click at [146, 45] on input "OUTCLASS SS25 30% OFF" at bounding box center [237, 43] width 338 height 11
type input "OUTCLASS"
drag, startPoint x: 146, startPoint y: 45, endPoint x: 49, endPoint y: 36, distance: 97.8
click at [48, 36] on div "OUTCLASS Clear Add filter" at bounding box center [237, 51] width 381 height 43
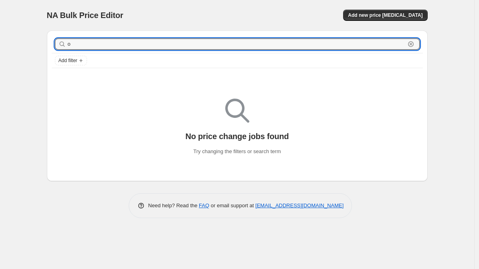
type input "ou"
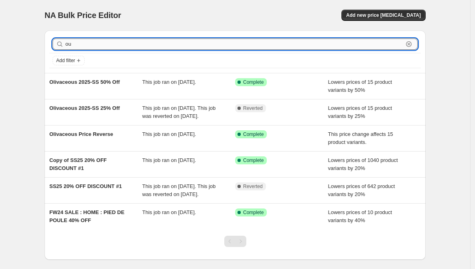
click at [83, 40] on input "ou" at bounding box center [234, 43] width 338 height 11
type input "outcl"
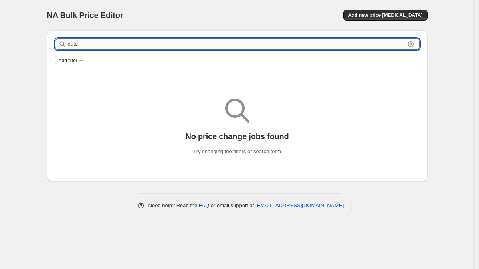
click at [87, 46] on input "outcl" at bounding box center [237, 43] width 338 height 11
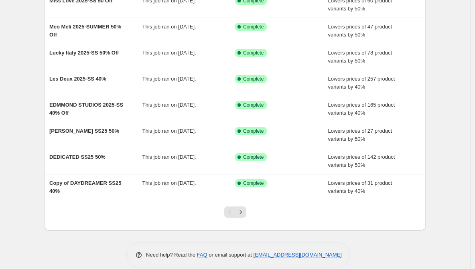
scroll to position [141, 0]
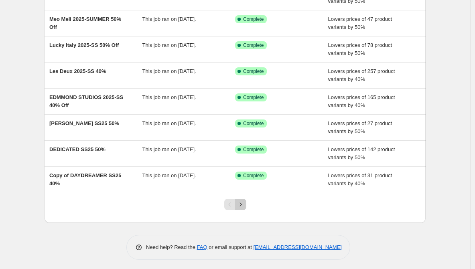
click at [244, 203] on icon "Next" at bounding box center [241, 204] width 8 height 8
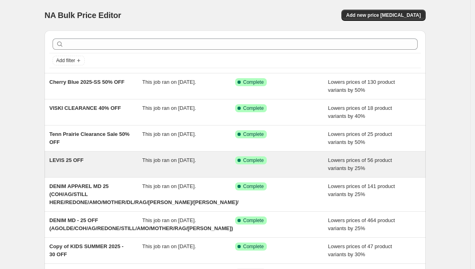
scroll to position [134, 0]
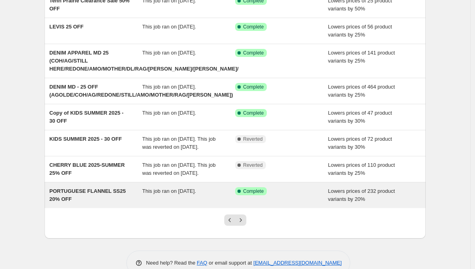
click at [118, 189] on span "PORTUGUESE FLANNEL SS25 20% OFF" at bounding box center [87, 195] width 76 height 14
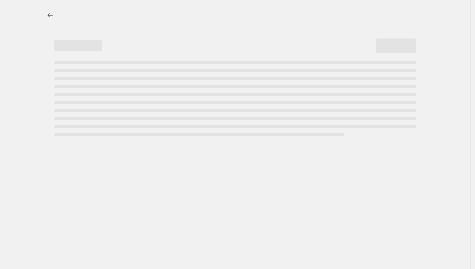
select select "percentage"
select select "vendor"
select select "tag"
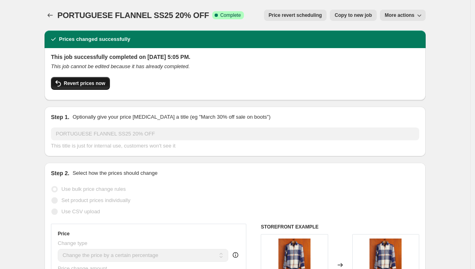
click at [99, 85] on span "Revert prices now" at bounding box center [84, 83] width 41 height 6
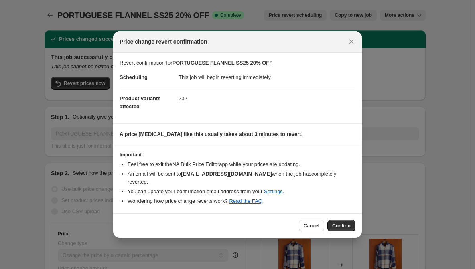
click at [342, 229] on div "Cancel Confirm" at bounding box center [237, 225] width 249 height 24
click at [347, 224] on span "Confirm" at bounding box center [341, 226] width 18 height 6
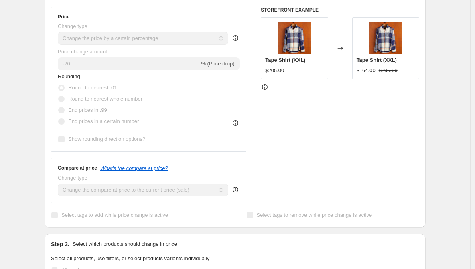
scroll to position [178, 0]
select select "percentage"
select select "vendor"
select select "tag"
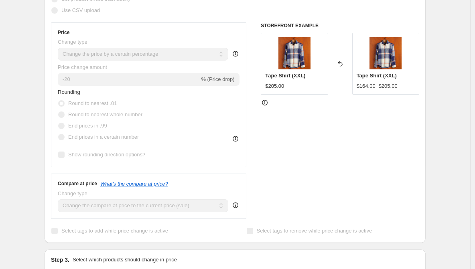
scroll to position [0, 0]
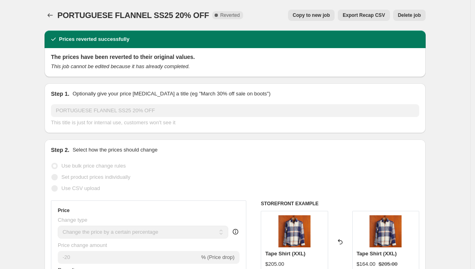
click at [324, 10] on button "Copy to new job" at bounding box center [311, 15] width 47 height 11
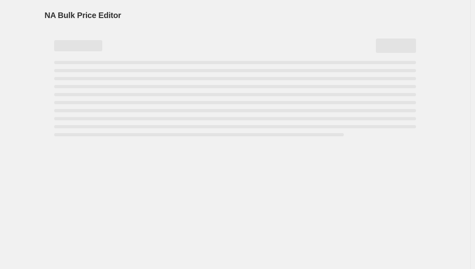
select select "percentage"
select select "vendor"
select select "tag"
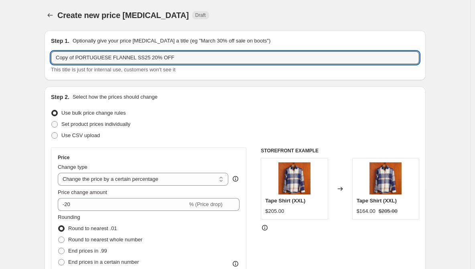
drag, startPoint x: 77, startPoint y: 58, endPoint x: 47, endPoint y: 59, distance: 30.5
click at [47, 59] on div "Step 1. Optionally give your price change job a title (eg "March 30% off sale o…" at bounding box center [235, 55] width 381 height 50
click at [130, 56] on input "PORTUGUESE FLANNEL SS25 20% OFF" at bounding box center [235, 57] width 368 height 13
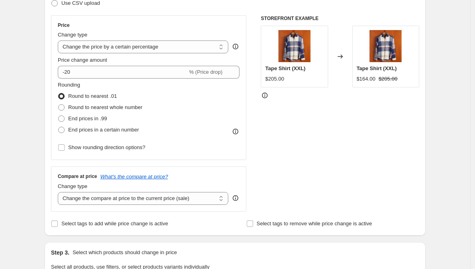
scroll to position [134, 0]
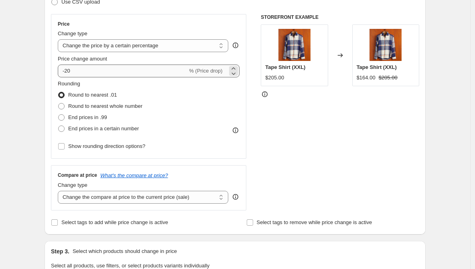
type input "PORTUGUESE FLANNEL SS25 40% OFF"
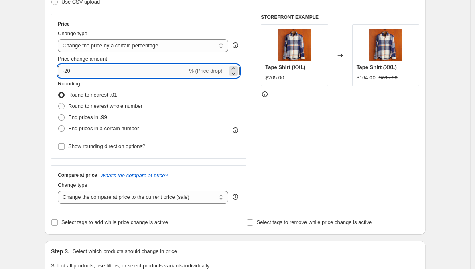
click at [84, 69] on input "-20" at bounding box center [123, 71] width 130 height 13
type input "-2"
type input "-40"
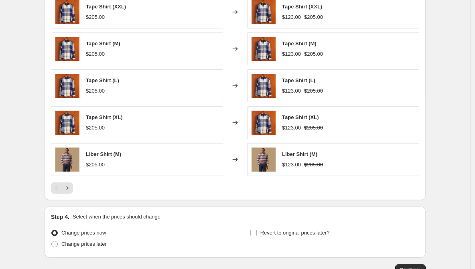
scroll to position [624, 0]
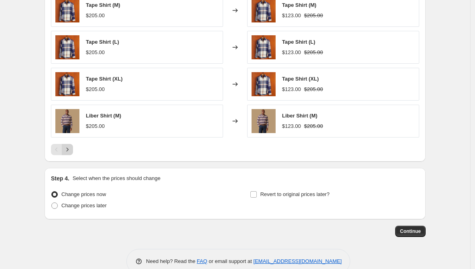
click at [71, 146] on icon "Next" at bounding box center [67, 150] width 8 height 8
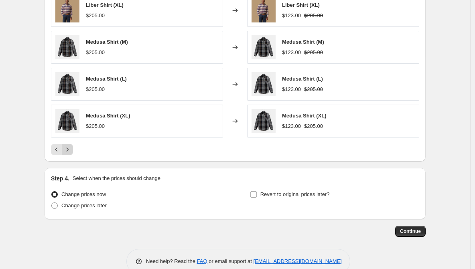
click at [71, 146] on icon "Next" at bounding box center [67, 150] width 8 height 8
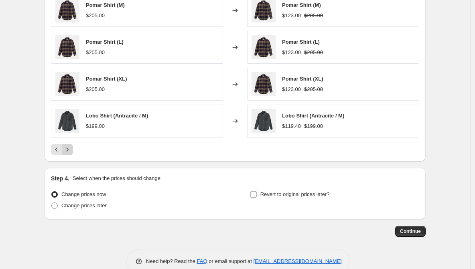
click at [71, 146] on icon "Next" at bounding box center [67, 150] width 8 height 8
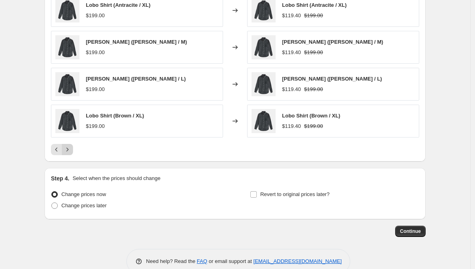
click at [68, 146] on icon "Next" at bounding box center [67, 150] width 8 height 8
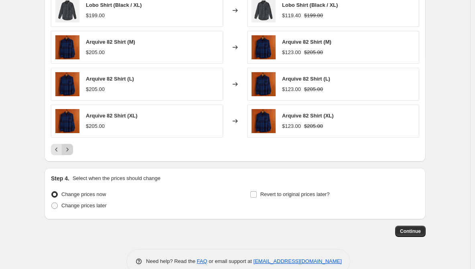
click at [68, 146] on icon "Next" at bounding box center [67, 150] width 8 height 8
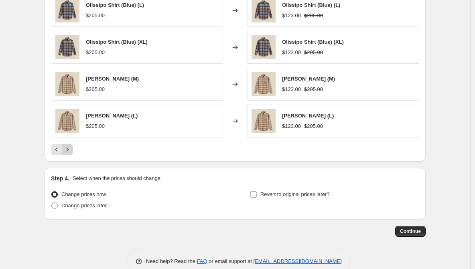
click at [68, 146] on icon "Next" at bounding box center [67, 150] width 8 height 8
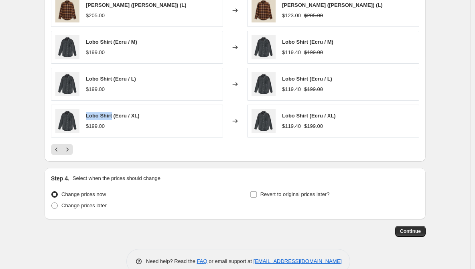
drag, startPoint x: 88, startPoint y: 114, endPoint x: 113, endPoint y: 111, distance: 25.0
click at [113, 113] on span "Lobo Shirt (Ecru / XL)" at bounding box center [113, 116] width 54 height 6
copy span "Lobo Shirt"
click at [69, 149] on icon "Next" at bounding box center [67, 150] width 8 height 8
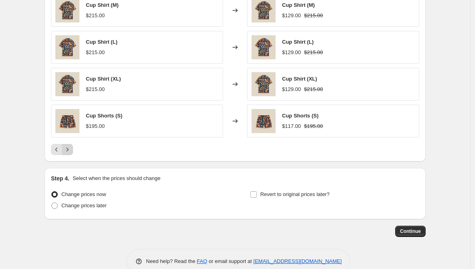
click at [69, 149] on icon "Next" at bounding box center [67, 150] width 8 height 8
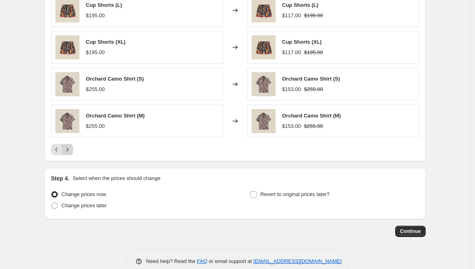
click at [69, 149] on icon "Next" at bounding box center [67, 150] width 8 height 8
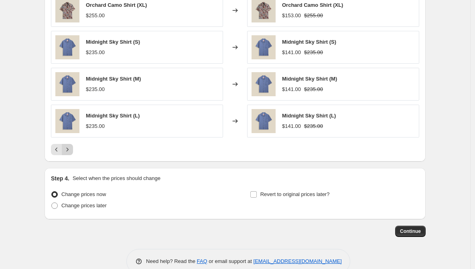
click at [69, 149] on icon "Next" at bounding box center [67, 150] width 8 height 8
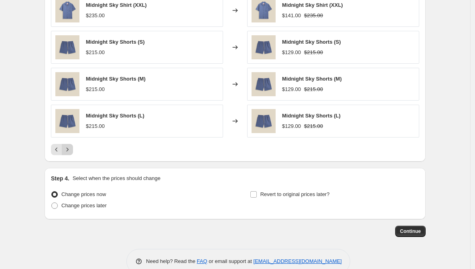
click at [69, 149] on icon "Next" at bounding box center [67, 150] width 8 height 8
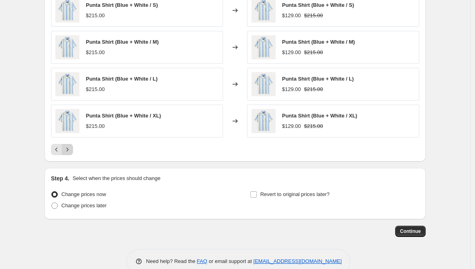
click at [69, 149] on icon "Next" at bounding box center [67, 150] width 8 height 8
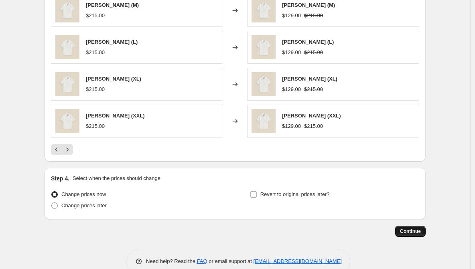
click at [374, 229] on span "Continue" at bounding box center [410, 231] width 21 height 6
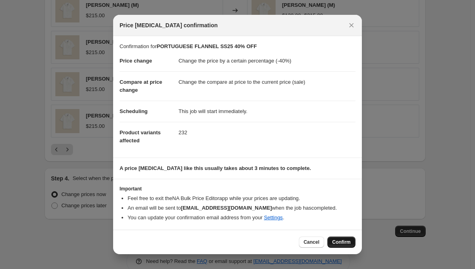
click at [337, 243] on span "Confirm" at bounding box center [341, 242] width 18 height 6
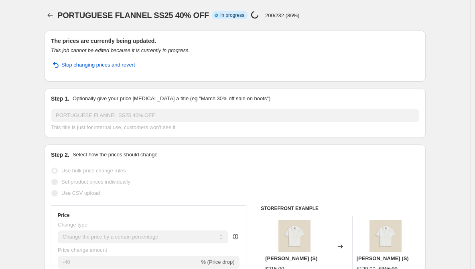
select select "percentage"
select select "vendor"
select select "tag"
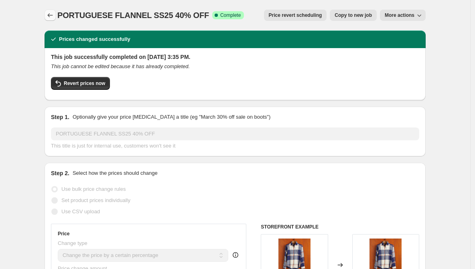
click at [51, 18] on icon "Price change jobs" at bounding box center [50, 15] width 8 height 8
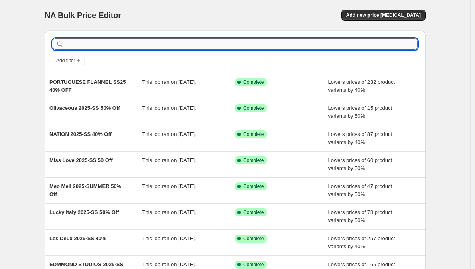
click at [93, 44] on input "text" at bounding box center [241, 43] width 352 height 11
paste input "P.J. Salvage 2025-SS 30% Off"
type input "P.J. Salvage 2025-SS 30% Off"
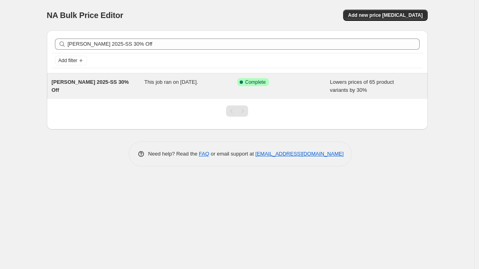
click at [103, 80] on span "P.J. Salvage 2025-SS 30% Off" at bounding box center [90, 86] width 77 height 14
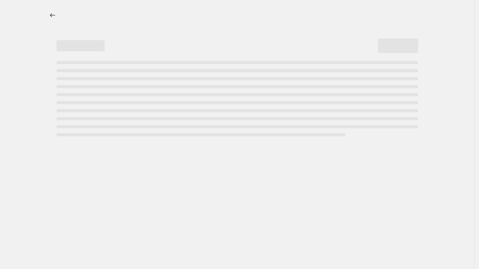
select select "percentage"
select select "vendor"
select select "tag"
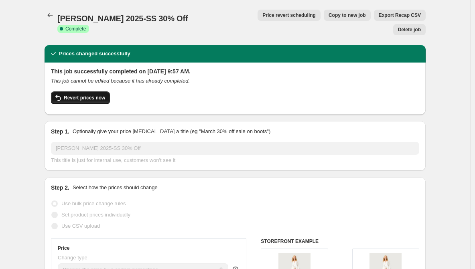
click at [94, 95] on span "Revert prices now" at bounding box center [84, 98] width 41 height 6
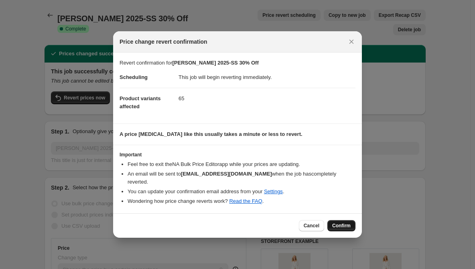
click at [346, 223] on span "Confirm" at bounding box center [341, 226] width 18 height 6
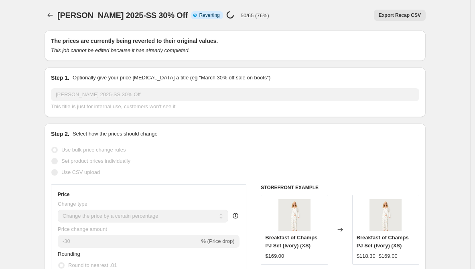
select select "percentage"
select select "vendor"
select select "tag"
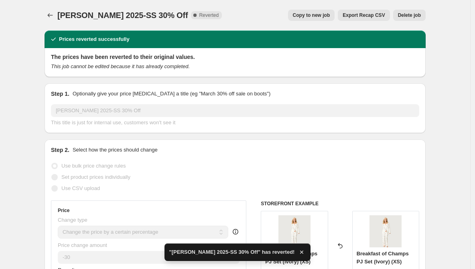
click at [320, 19] on button "Copy to new job" at bounding box center [311, 15] width 47 height 11
select select "percentage"
select select "vendor"
select select "tag"
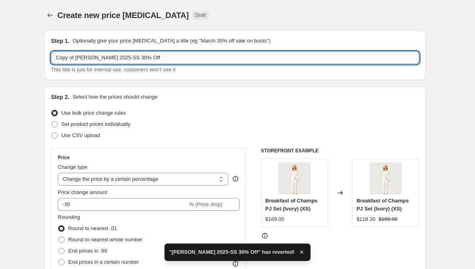
click at [129, 58] on input "Copy of P.J. Salvage 2025-SS 30% Off" at bounding box center [235, 57] width 368 height 13
drag, startPoint x: 77, startPoint y: 56, endPoint x: 45, endPoint y: 56, distance: 32.1
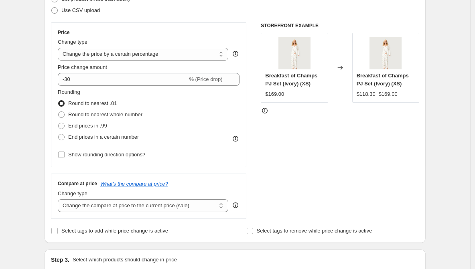
scroll to position [134, 0]
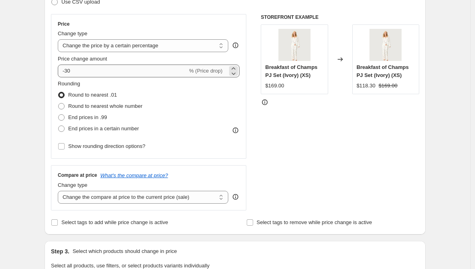
type input "P.J. Salvage 2025-SS 50% Off"
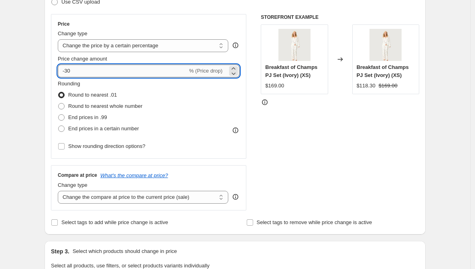
click at [91, 74] on input "-30" at bounding box center [123, 71] width 130 height 13
type input "-3"
type input "-50"
click at [369, 158] on div "STOREFRONT EXAMPLE Breakfast of Champs PJ Set (Ivory) (XS) $169.00 Changed to B…" at bounding box center [340, 112] width 158 height 196
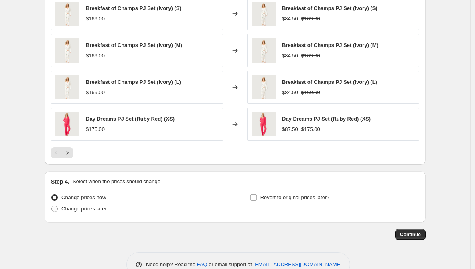
scroll to position [638, 0]
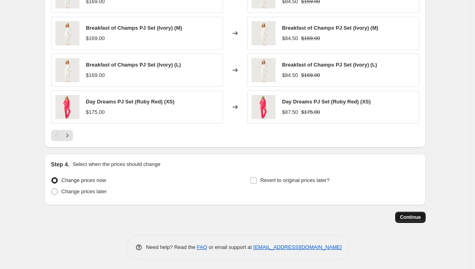
click at [374, 218] on span "Continue" at bounding box center [410, 217] width 21 height 6
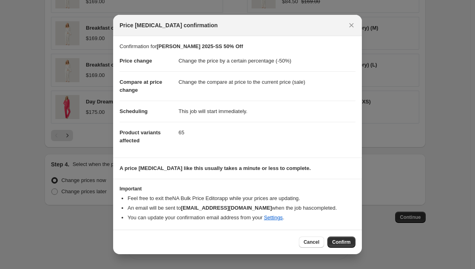
click at [330, 241] on button "Confirm" at bounding box center [341, 242] width 28 height 11
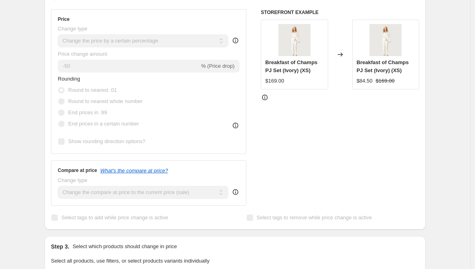
scroll to position [168, 0]
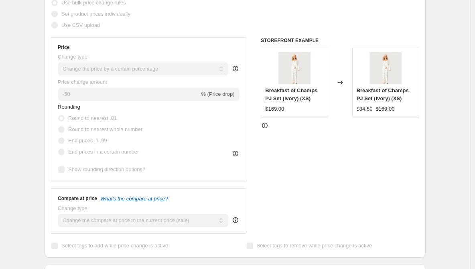
select select "percentage"
select select "vendor"
select select "tag"
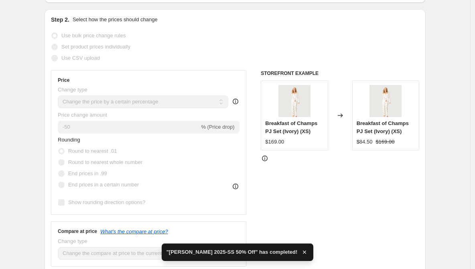
scroll to position [0, 0]
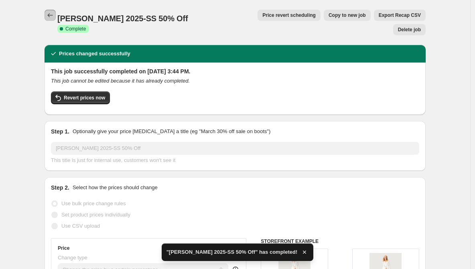
click at [54, 14] on icon "Price change jobs" at bounding box center [50, 15] width 8 height 8
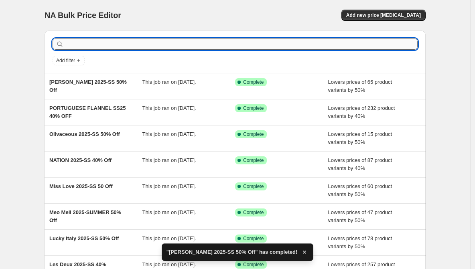
click at [140, 46] on input "text" at bounding box center [241, 43] width 352 height 11
paste input "RHYTHM SS25 20% OFF"
type input "RHYTHM SS25 20% OFF"
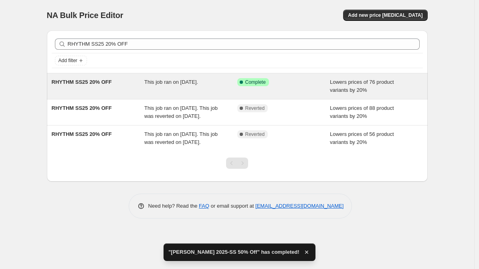
click at [101, 84] on span "RHYTHM SS25 20% OFF" at bounding box center [82, 82] width 60 height 6
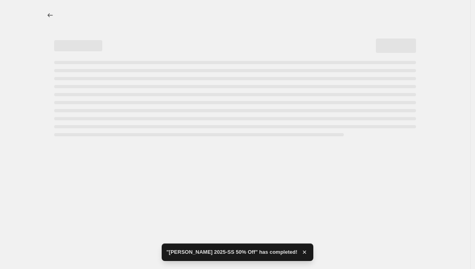
select select "percentage"
select select "vendor"
select select "tag"
select select "not_equal"
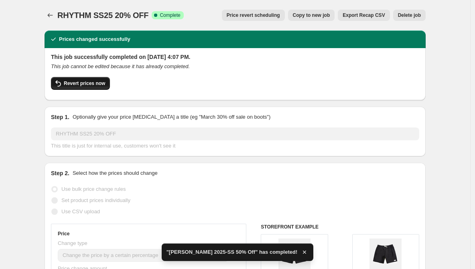
click at [95, 84] on span "Revert prices now" at bounding box center [84, 83] width 41 height 6
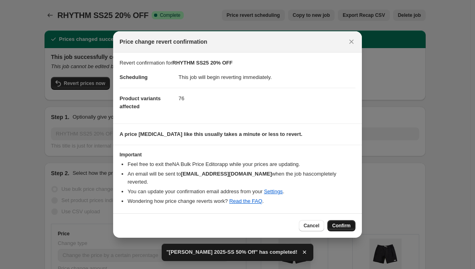
click at [338, 225] on button "Confirm" at bounding box center [341, 225] width 28 height 11
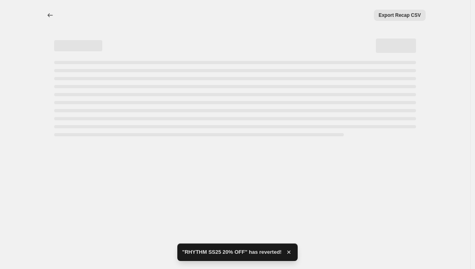
select select "percentage"
select select "vendor"
select select "tag"
select select "not_equal"
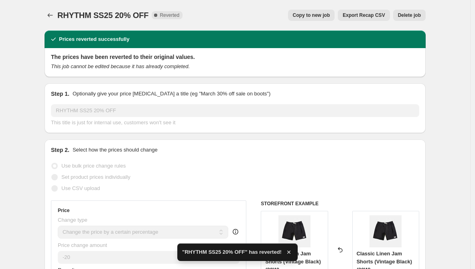
click at [305, 18] on span "Copy to new job" at bounding box center [311, 15] width 37 height 6
select select "percentage"
select select "vendor"
select select "tag"
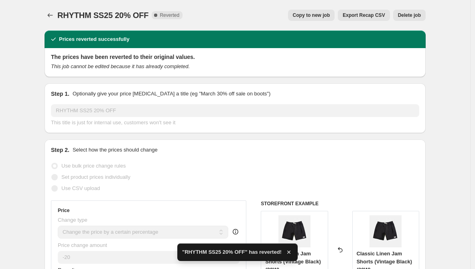
select select "not_equal"
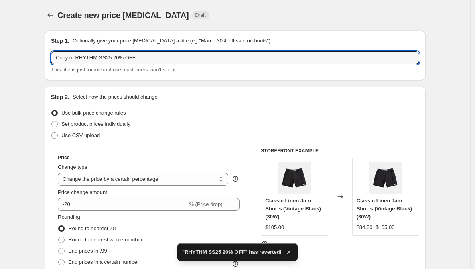
drag, startPoint x: 78, startPoint y: 58, endPoint x: 45, endPoint y: 58, distance: 33.3
click at [95, 55] on input "RHYTHM SS25 20% OFF" at bounding box center [235, 57] width 368 height 13
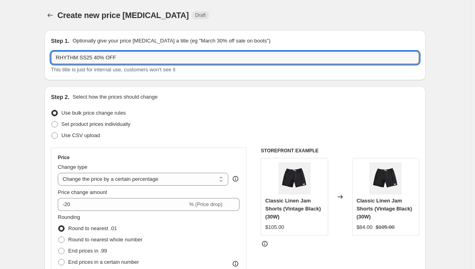
type input "RHYTHM SS25 40% OFF"
click at [101, 196] on label "Price change amount" at bounding box center [82, 192] width 49 height 8
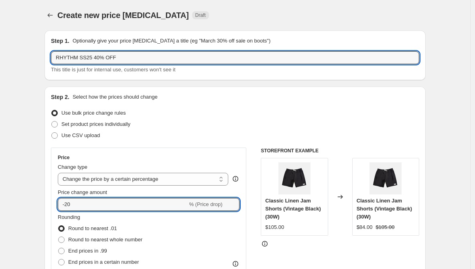
click at [101, 198] on input "-20" at bounding box center [123, 204] width 130 height 13
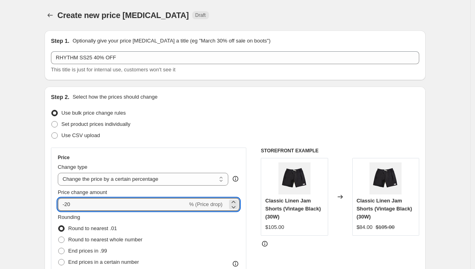
type input "-2"
type input "-40"
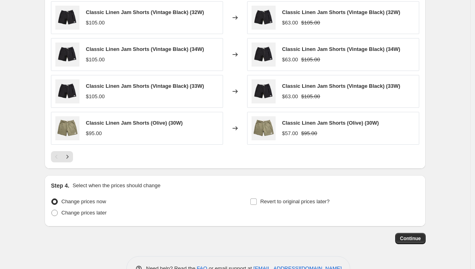
scroll to position [655, 0]
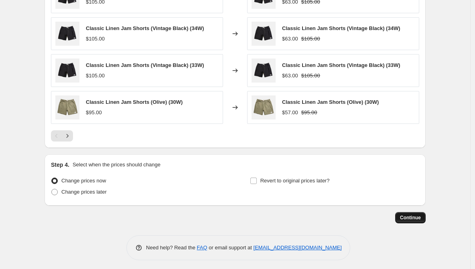
click at [374, 215] on span "Continue" at bounding box center [410, 218] width 21 height 6
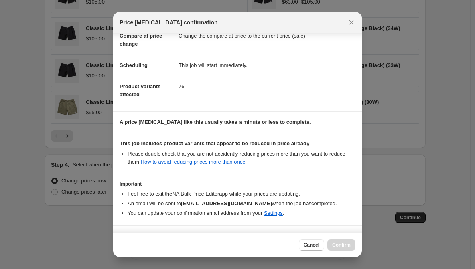
scroll to position [67, 0]
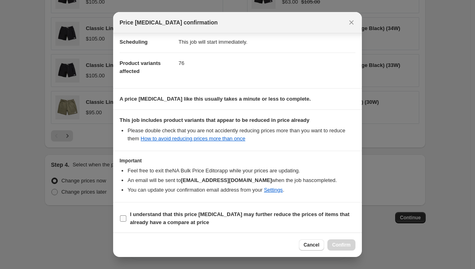
click at [123, 218] on input "I understand that this price change job may further reduce the prices of items …" at bounding box center [123, 218] width 6 height 6
checkbox input "true"
click at [337, 247] on span "Confirm" at bounding box center [341, 245] width 18 height 6
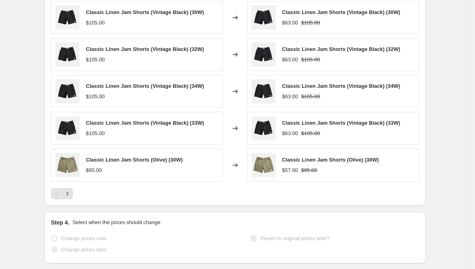
scroll to position [676, 0]
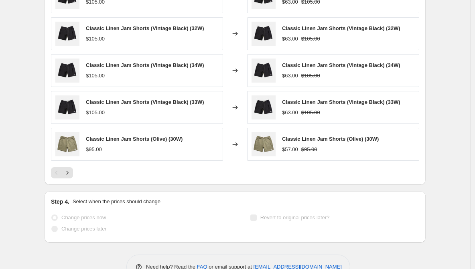
select select "percentage"
select select "vendor"
select select "tag"
select select "not_equal"
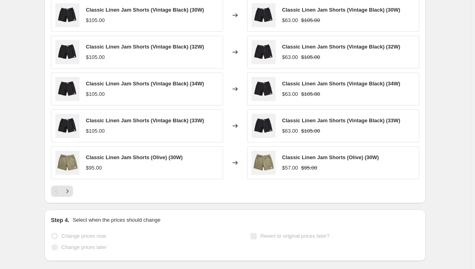
scroll to position [0, 0]
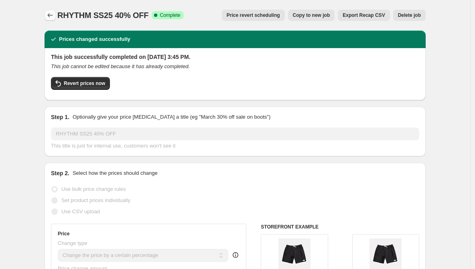
click at [51, 11] on button "Price change jobs" at bounding box center [50, 15] width 11 height 11
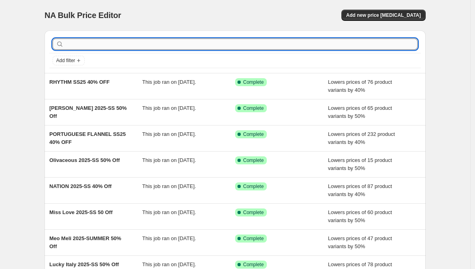
click at [110, 45] on input "text" at bounding box center [241, 43] width 352 height 11
paste input "Skies Are Blue 2025-SS 25% Off"
type input "Skies Are Blue 2025-SS 25% Off"
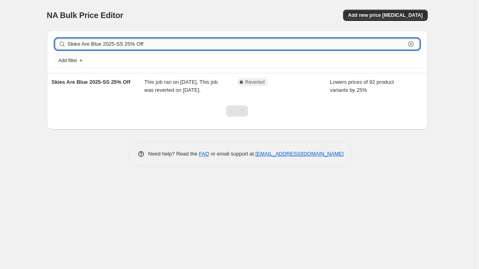
click at [124, 47] on input "Skies Are Blue 2025-SS 25% Off" at bounding box center [237, 43] width 338 height 11
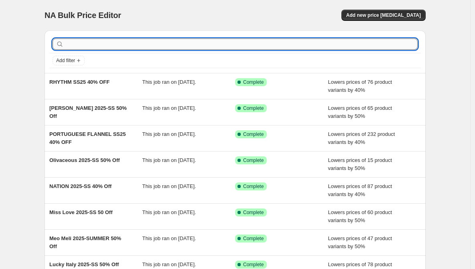
click at [110, 43] on input "text" at bounding box center [241, 43] width 352 height 11
paste input "SPLENDID SS25 30% OFF"
type input "SPLENDID SS25 30% OFF"
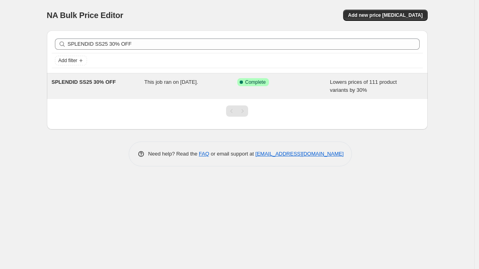
click at [100, 82] on span "SPLENDID SS25 30% OFF" at bounding box center [84, 82] width 64 height 6
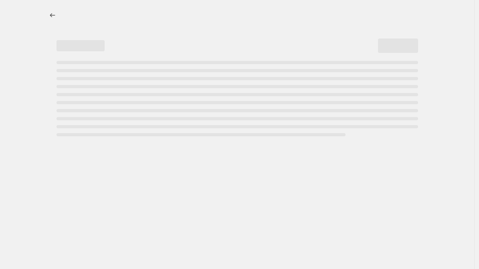
select select "percentage"
select select "vendor"
select select "tag"
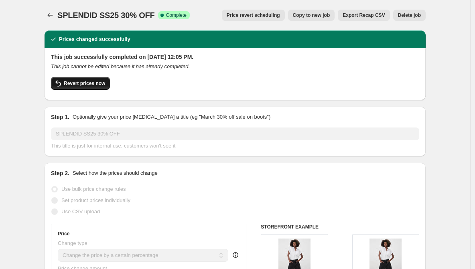
click at [103, 84] on span "Revert prices now" at bounding box center [84, 83] width 41 height 6
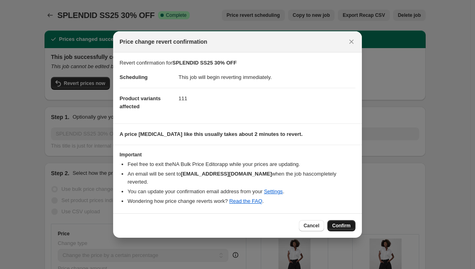
click at [338, 223] on span "Confirm" at bounding box center [341, 226] width 18 height 6
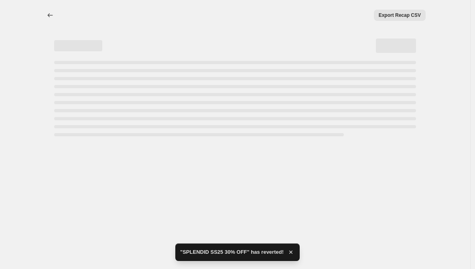
select select "percentage"
select select "vendor"
select select "tag"
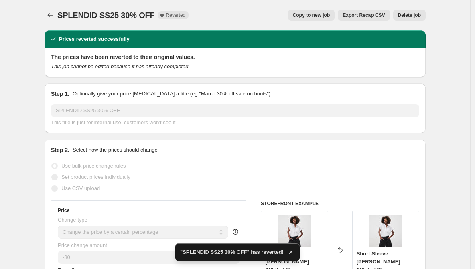
click at [318, 15] on span "Copy to new job" at bounding box center [311, 15] width 37 height 6
select select "percentage"
select select "vendor"
select select "tag"
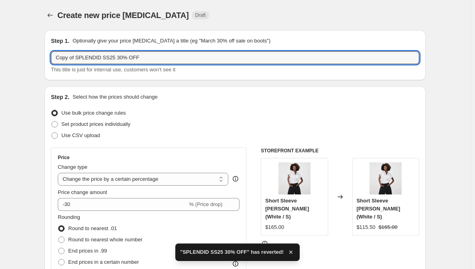
drag, startPoint x: 78, startPoint y: 56, endPoint x: 2, endPoint y: 68, distance: 77.1
click at [97, 57] on input "SPLENDID SS25 30% OFF" at bounding box center [235, 57] width 368 height 13
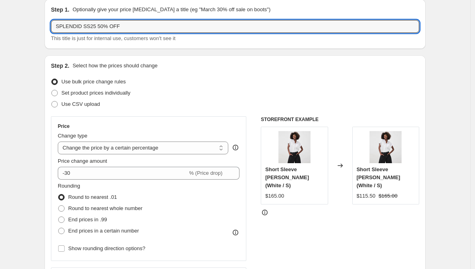
scroll to position [45, 0]
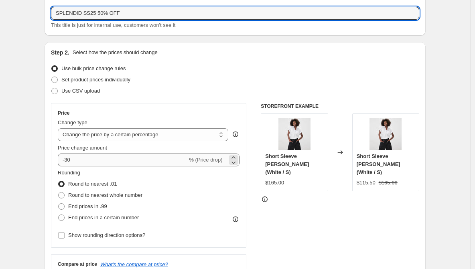
type input "SPLENDID SS25 50% OFF"
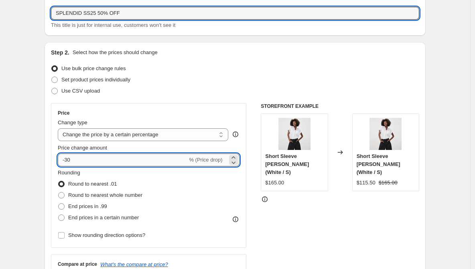
click at [111, 154] on input "-30" at bounding box center [123, 160] width 130 height 13
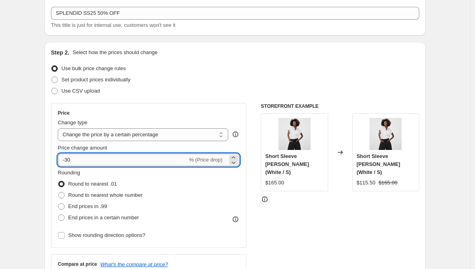
type input "-3"
type input "-50"
click at [50, 156] on div "Step 2. Select how the prices should change Use bulk price change rules Set pro…" at bounding box center [235, 182] width 381 height 281
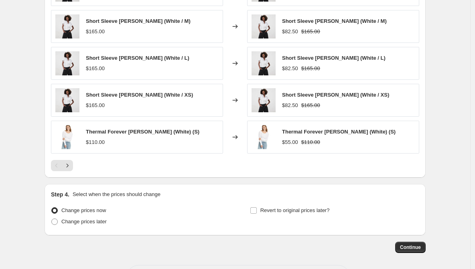
scroll to position [638, 0]
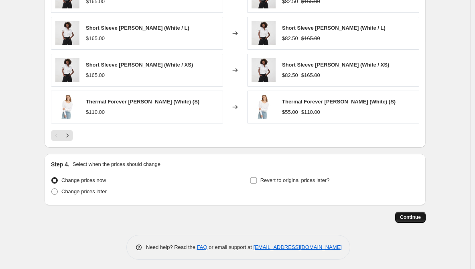
click at [374, 212] on button "Continue" at bounding box center [410, 217] width 30 height 11
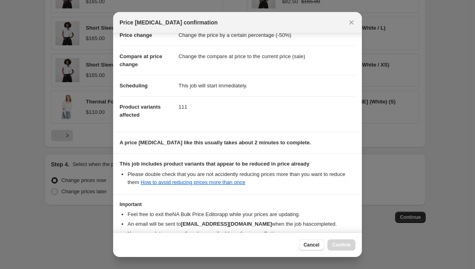
scroll to position [67, 0]
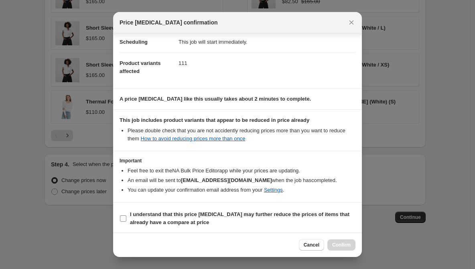
click at [124, 217] on input "I understand that this price change job may further reduce the prices of items …" at bounding box center [123, 218] width 6 height 6
checkbox input "true"
click at [335, 241] on button "Confirm" at bounding box center [341, 244] width 28 height 11
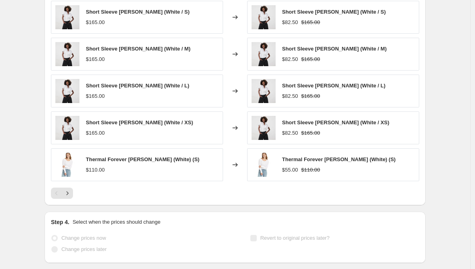
select select "percentage"
select select "vendor"
select select "tag"
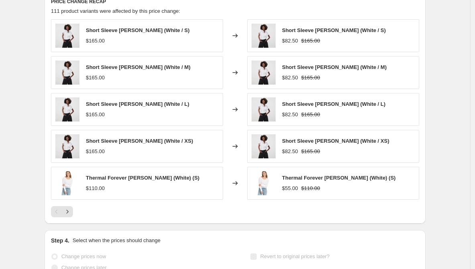
scroll to position [0, 0]
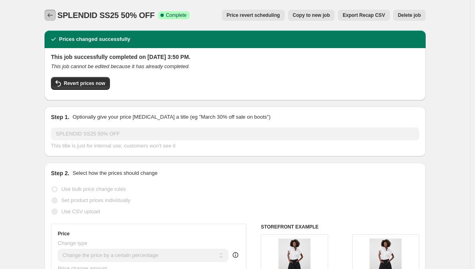
click at [56, 13] on button "Price change jobs" at bounding box center [50, 15] width 11 height 11
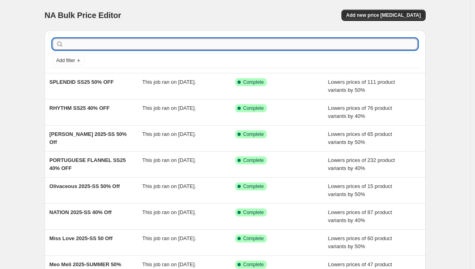
click at [140, 43] on input "text" at bounding box center [241, 43] width 352 height 11
paste input "TIGER OF SWEDEN SS25 30% OFF"
type input "TIGER OF SWEDEN SS25 30% OFF"
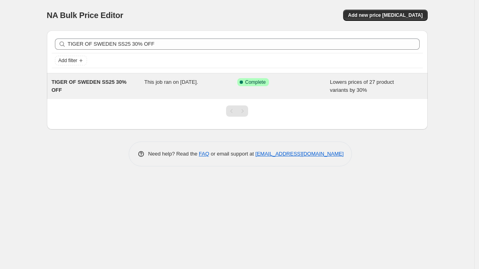
click at [103, 79] on span "TIGER OF SWEDEN SS25 30% OFF" at bounding box center [89, 86] width 75 height 14
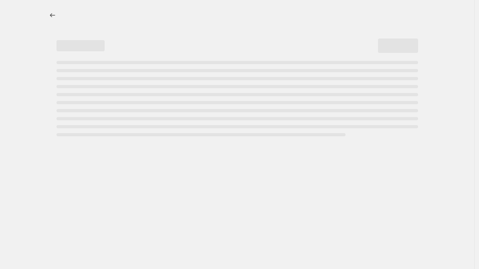
select select "percentage"
select select "collection"
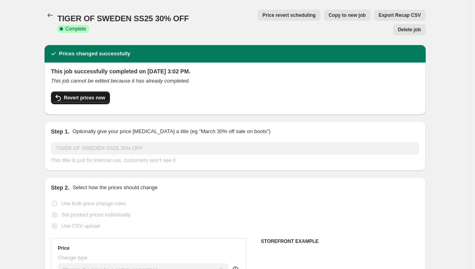
click at [77, 95] on span "Revert prices now" at bounding box center [84, 98] width 41 height 6
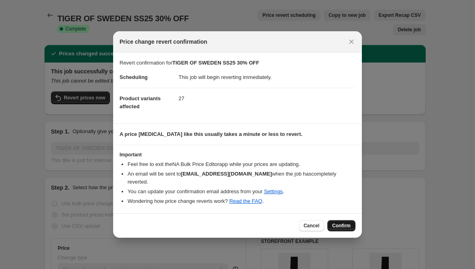
click at [333, 220] on button "Confirm" at bounding box center [341, 225] width 28 height 11
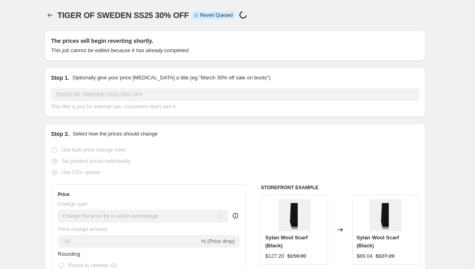
select select "percentage"
select select "collection"
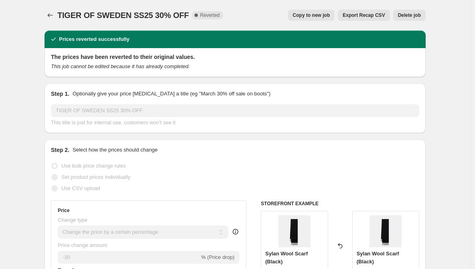
click at [310, 16] on span "Copy to new job" at bounding box center [311, 15] width 37 height 6
select select "percentage"
select select "collection"
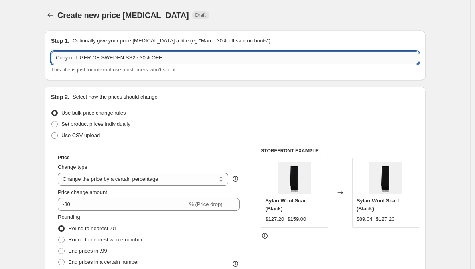
click at [137, 58] on input "Copy of TIGER OF SWEDEN SS25 30% OFF" at bounding box center [235, 57] width 368 height 13
drag, startPoint x: 78, startPoint y: 56, endPoint x: 45, endPoint y: 56, distance: 32.9
type input "TIGER OF SWEDEN SS25 50% OFF"
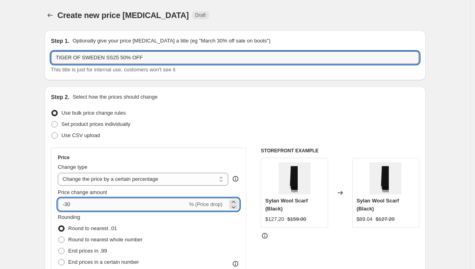
click at [111, 204] on input "-30" at bounding box center [123, 204] width 130 height 13
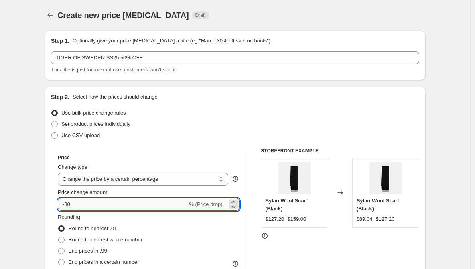
type input "-3"
type input "-50"
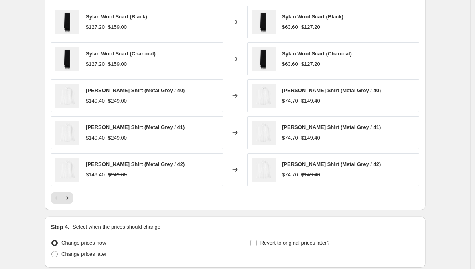
scroll to position [620, 0]
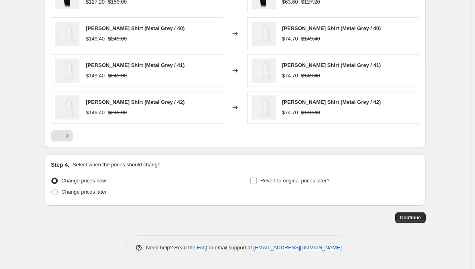
click at [77, 135] on div at bounding box center [235, 135] width 368 height 11
click at [73, 135] on button "Next" at bounding box center [67, 135] width 11 height 11
click at [56, 133] on icon "Previous" at bounding box center [57, 136] width 8 height 8
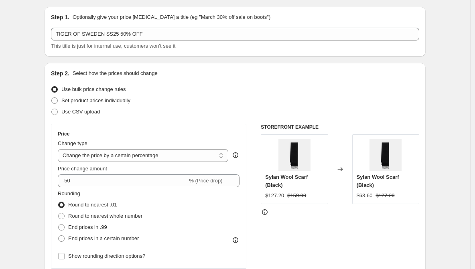
scroll to position [0, 0]
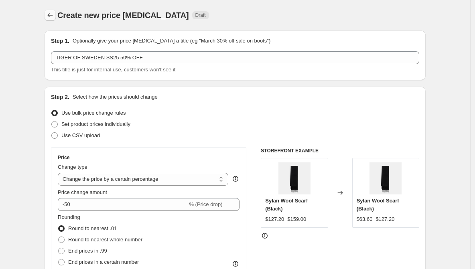
click at [54, 19] on icon "Price change jobs" at bounding box center [50, 15] width 8 height 8
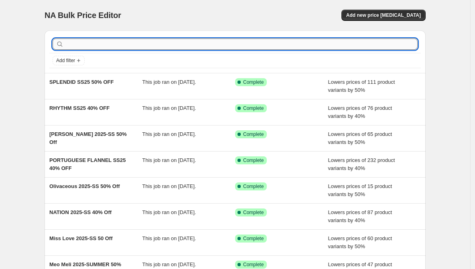
click at [87, 45] on input "text" at bounding box center [241, 43] width 352 height 11
paste input "TIGER OF SWEDEN SS25 30% OFF"
type input "TIGER OF SWEDEN SS25 30% OFF"
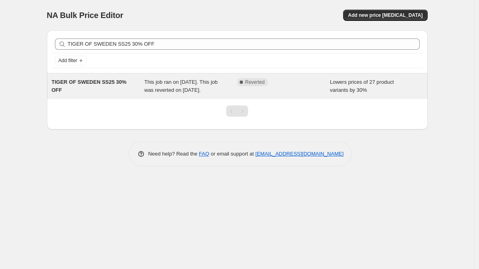
click at [70, 81] on span "TIGER OF SWEDEN SS25 30% OFF" at bounding box center [89, 86] width 75 height 14
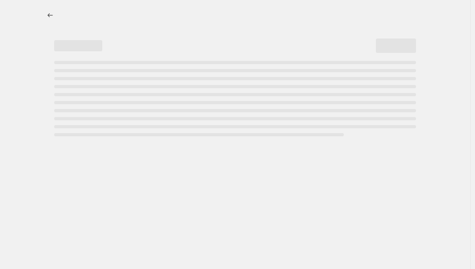
select select "percentage"
select select "collection"
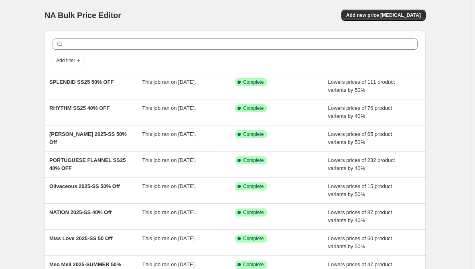
click at [98, 50] on div at bounding box center [234, 44] width 371 height 18
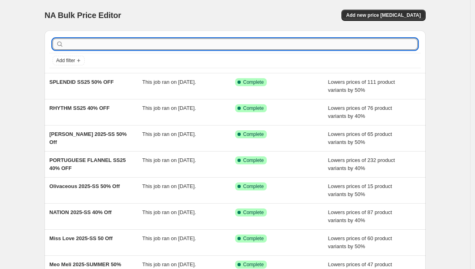
click at [98, 48] on input "text" at bounding box center [241, 43] width 352 height 11
type input "aaro"
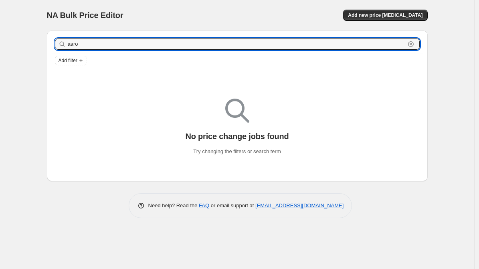
click at [98, 48] on input "aaro" at bounding box center [237, 43] width 338 height 11
type input "a"
type input "amber"
